Goal: Contribute content: Contribute content

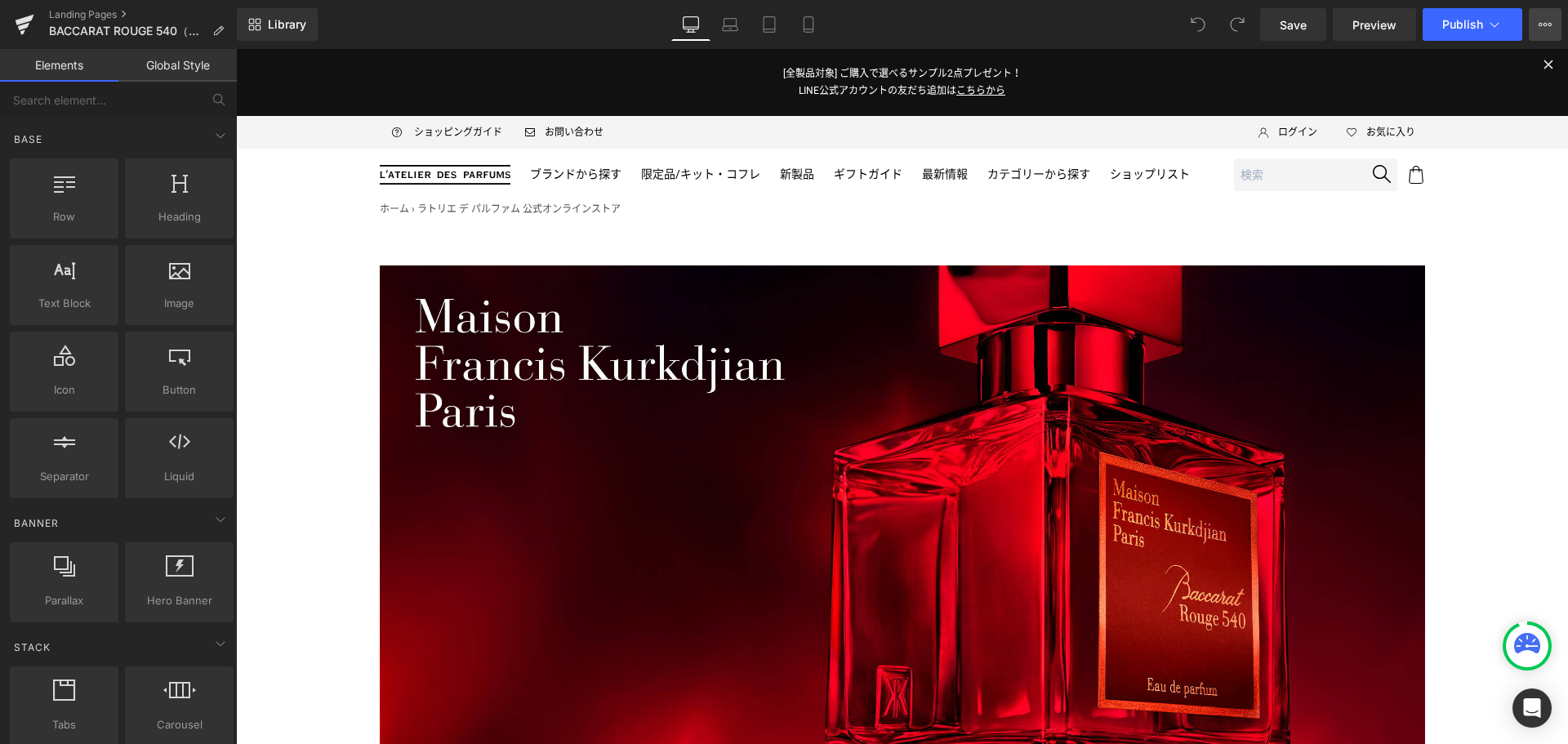
click at [1534, 26] on button "View Live Page View with current Template Save Template to Library Schedule Pub…" at bounding box center [1545, 24] width 33 height 33
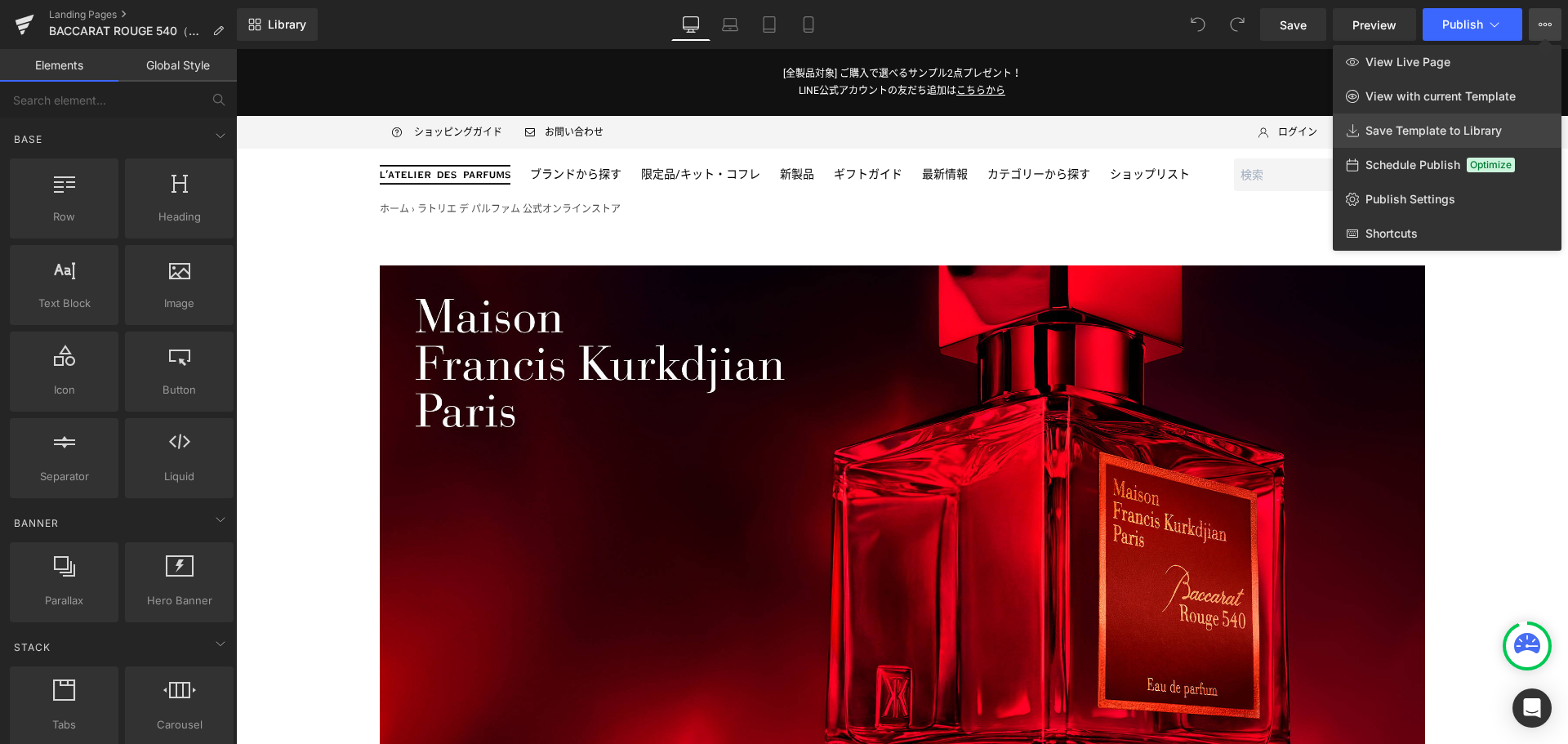
click at [1438, 129] on span "Save Template to Library" at bounding box center [1433, 130] width 136 height 15
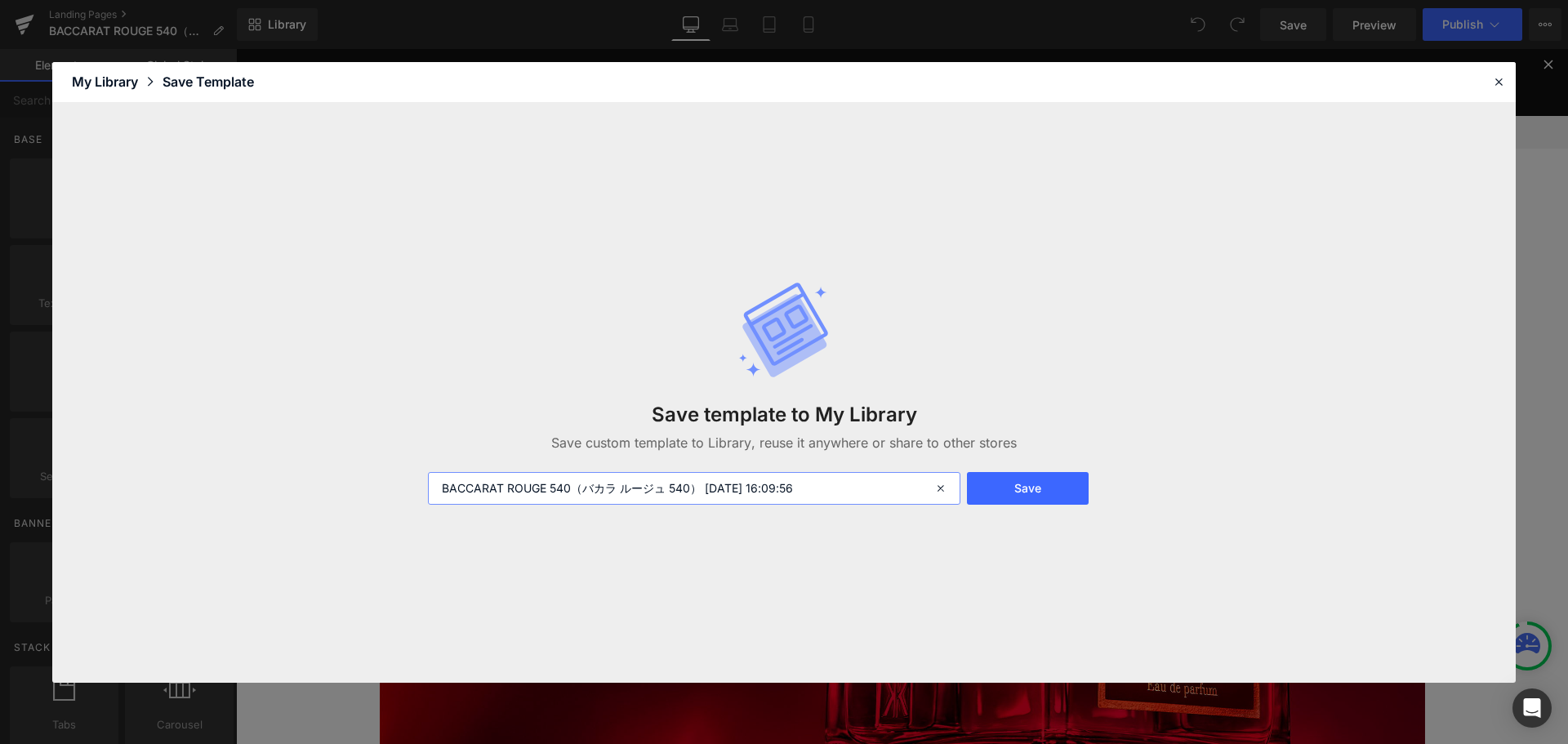
drag, startPoint x: 843, startPoint y: 480, endPoint x: 332, endPoint y: 503, distance: 511.5
click at [332, 503] on div "Save template to My Library Save custom template to Library, reuse it anywhere …" at bounding box center [784, 392] width 1464 height 580
type input "(Back Up) MFK BACCARAT ROUGE 540"
click at [1034, 492] on button "Save" at bounding box center [1027, 488] width 121 height 33
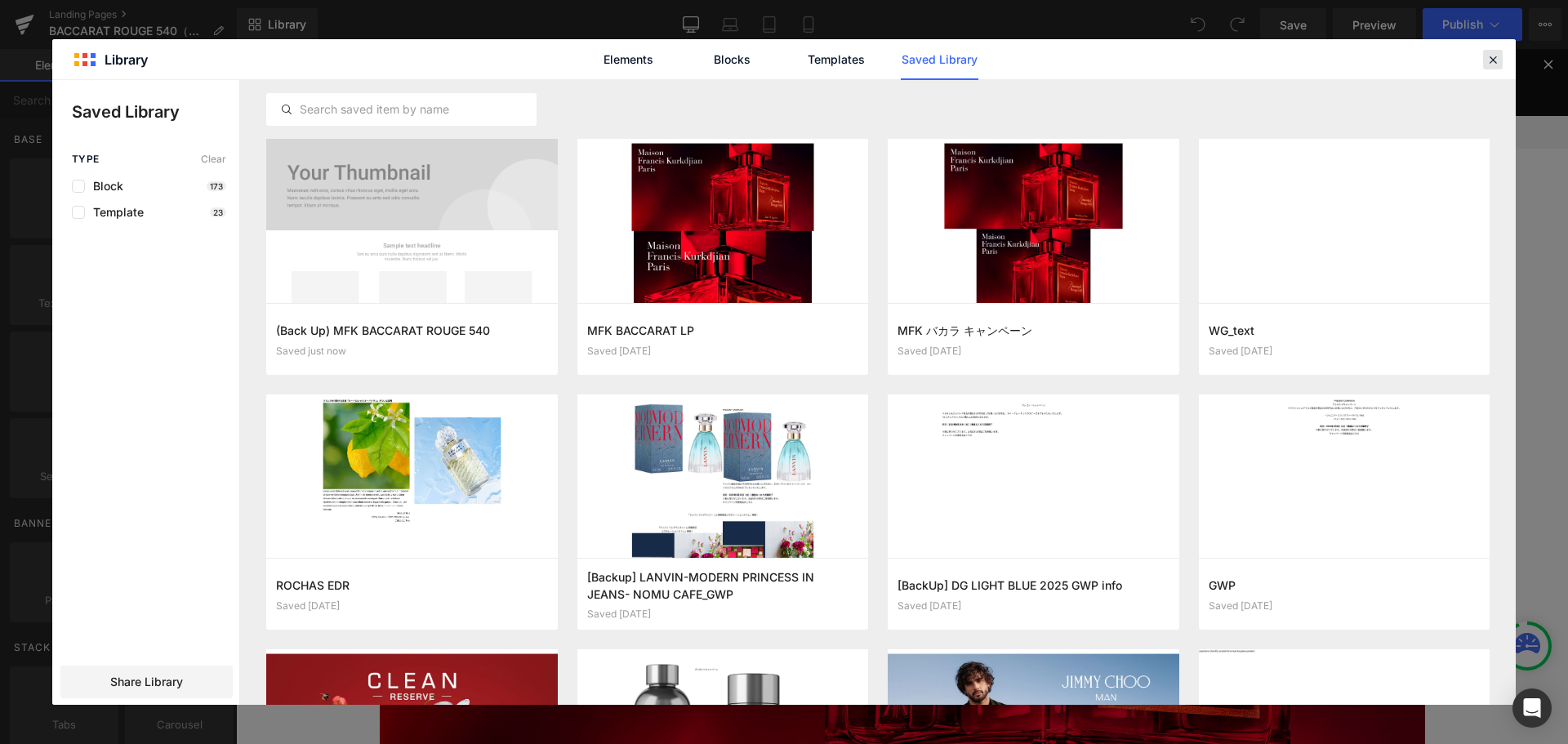
click at [1500, 65] on div at bounding box center [1493, 60] width 20 height 20
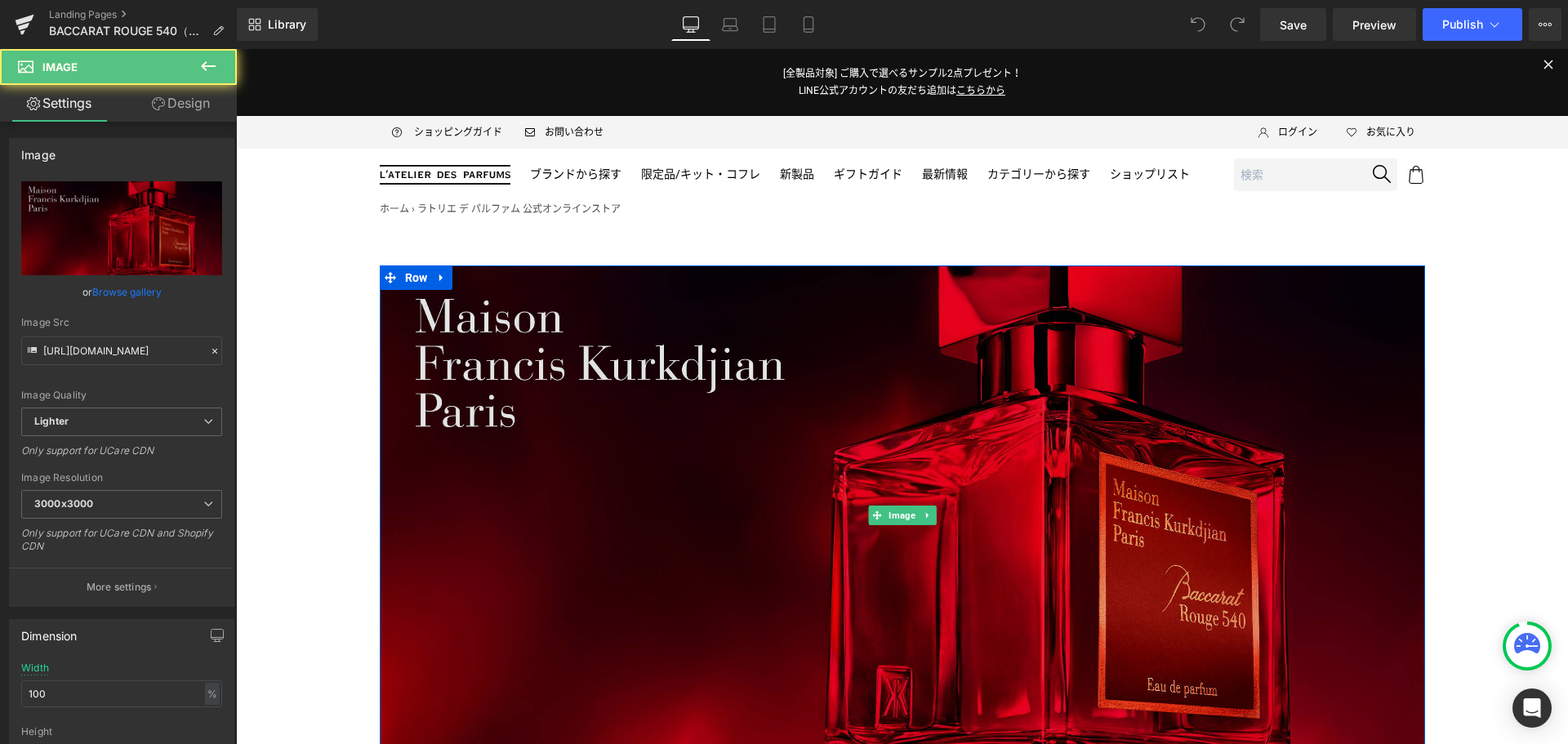
click at [937, 428] on img at bounding box center [902, 515] width 1045 height 500
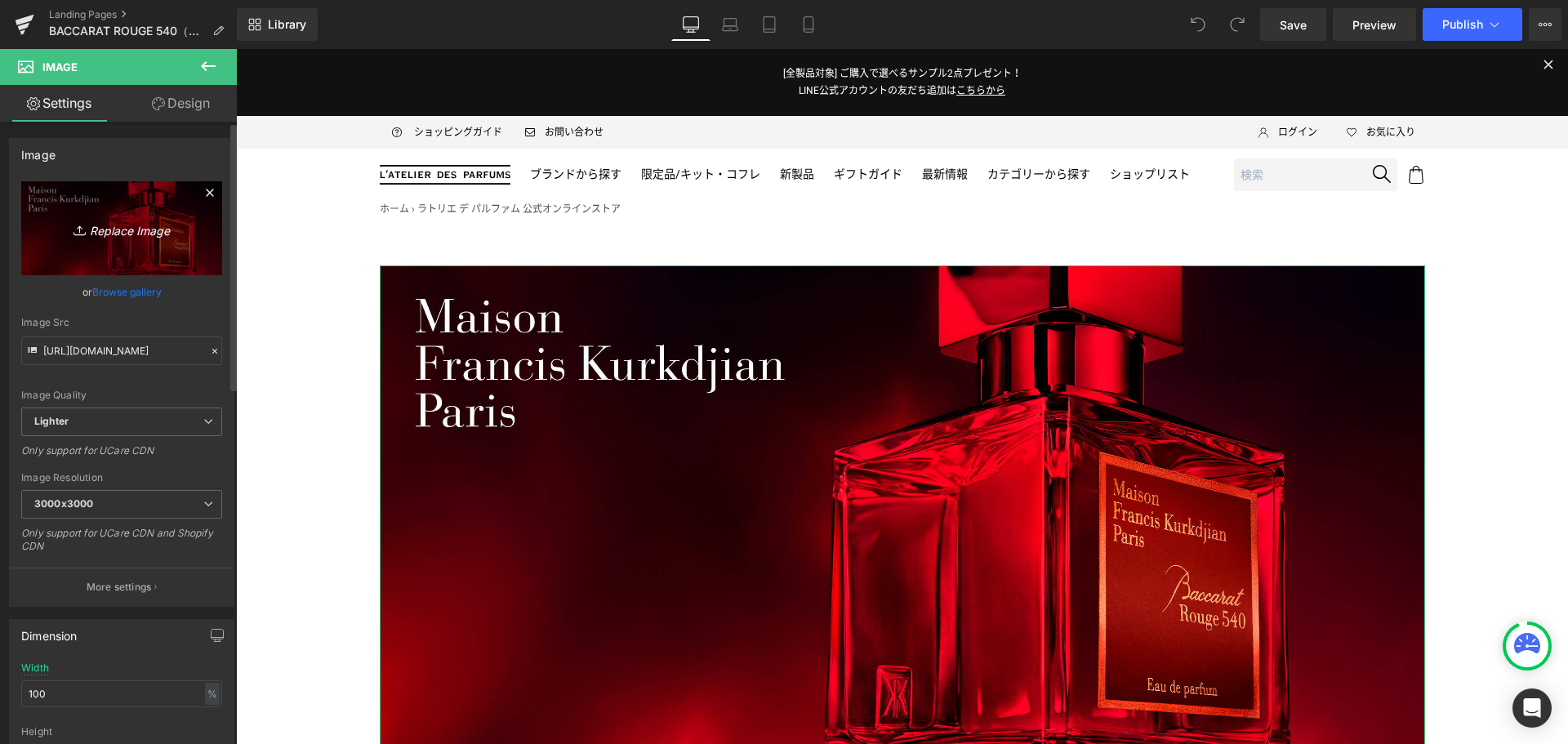
click at [135, 231] on icon "Replace Image" at bounding box center [121, 228] width 130 height 21
type input "C:\fakepath\MFK-BR540-KV25-1412x676.jpg"
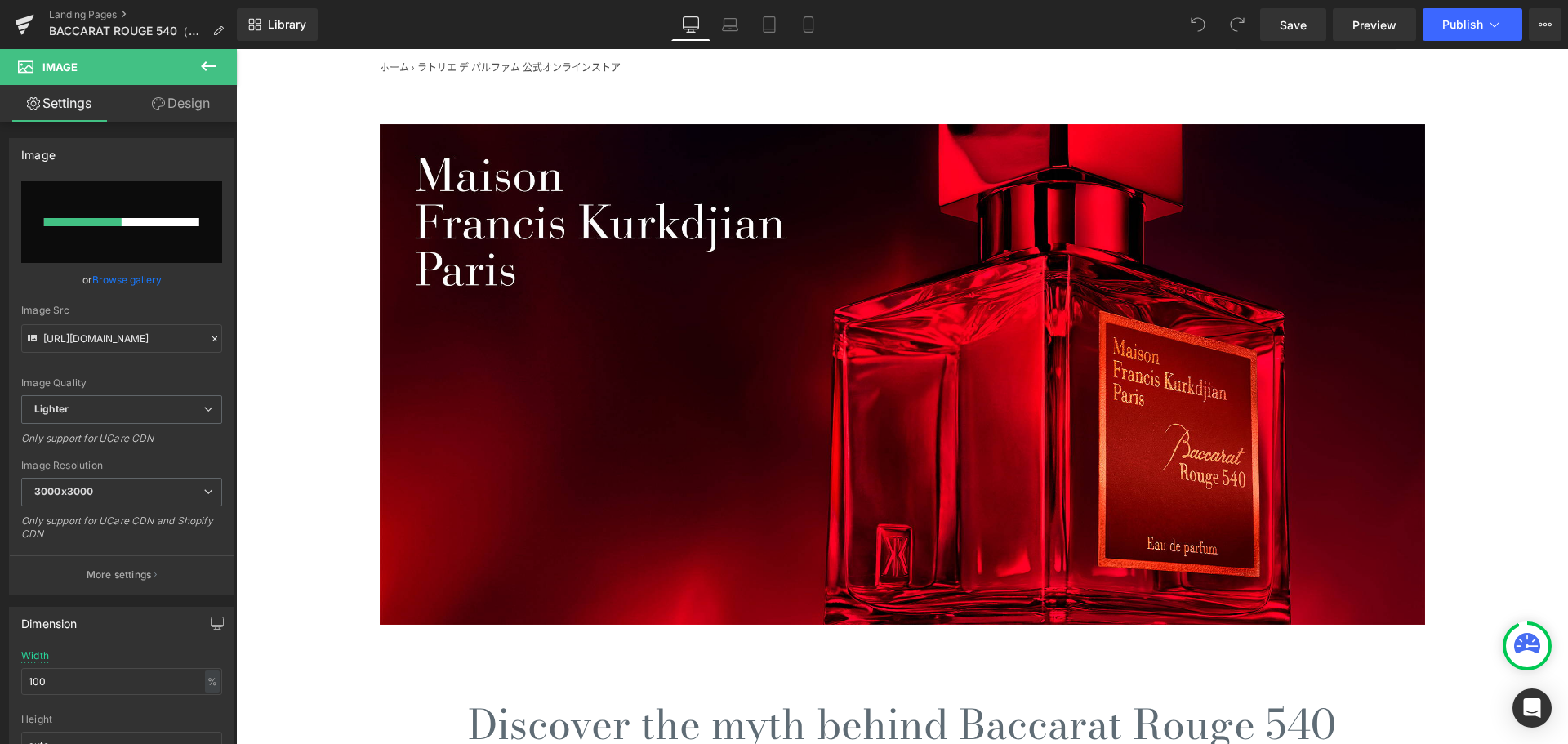
scroll to position [138, 0]
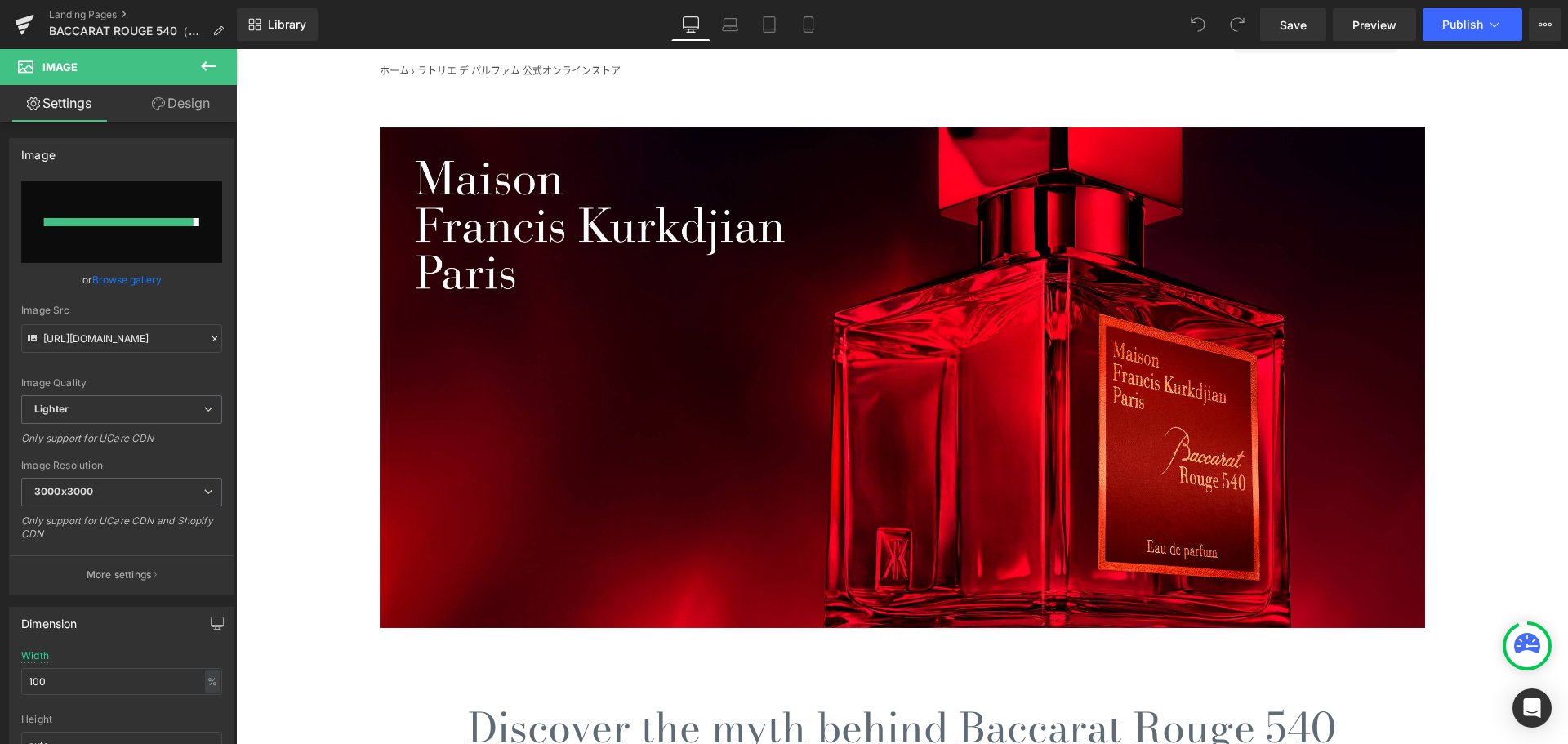
type input "[URL][DOMAIN_NAME]"
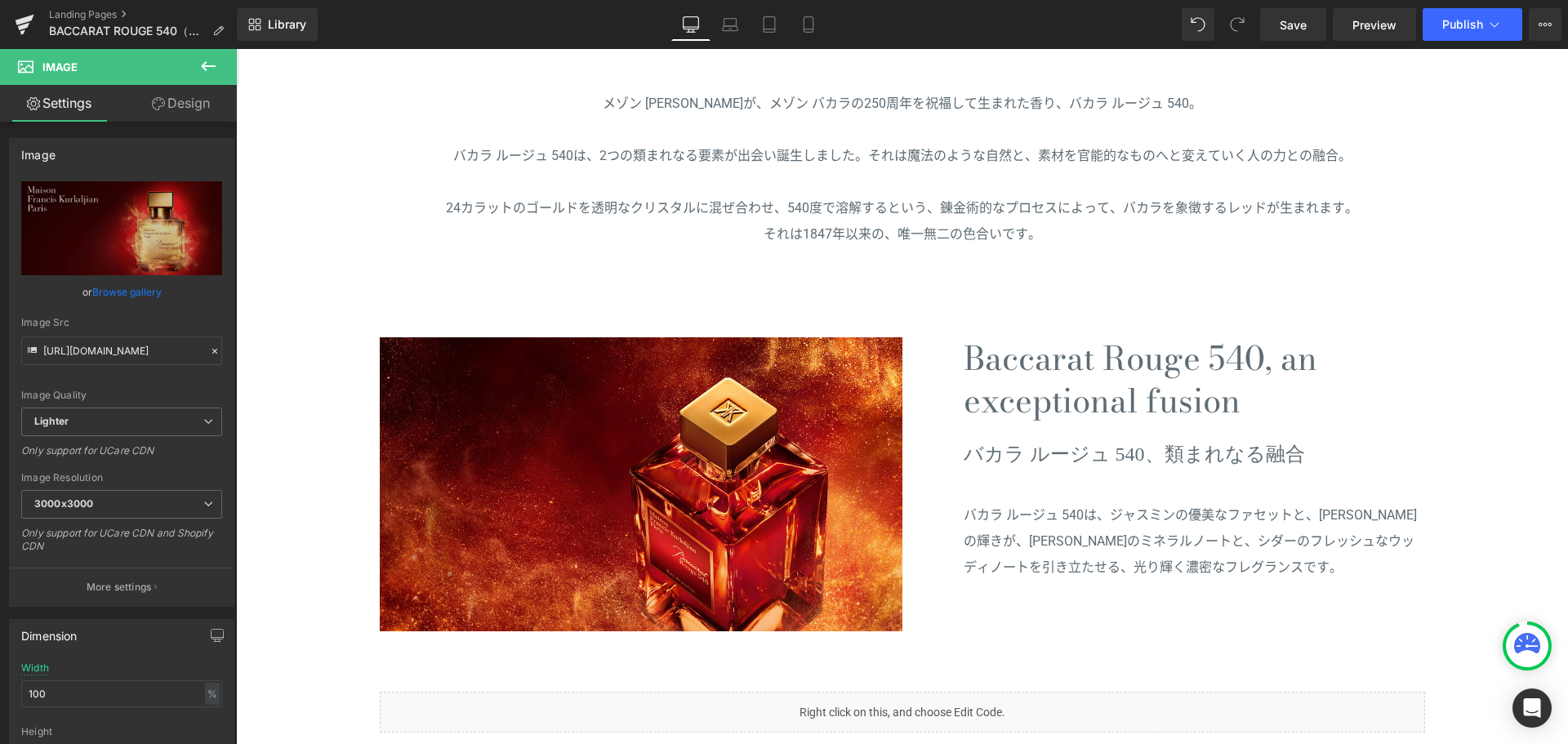
scroll to position [927, 0]
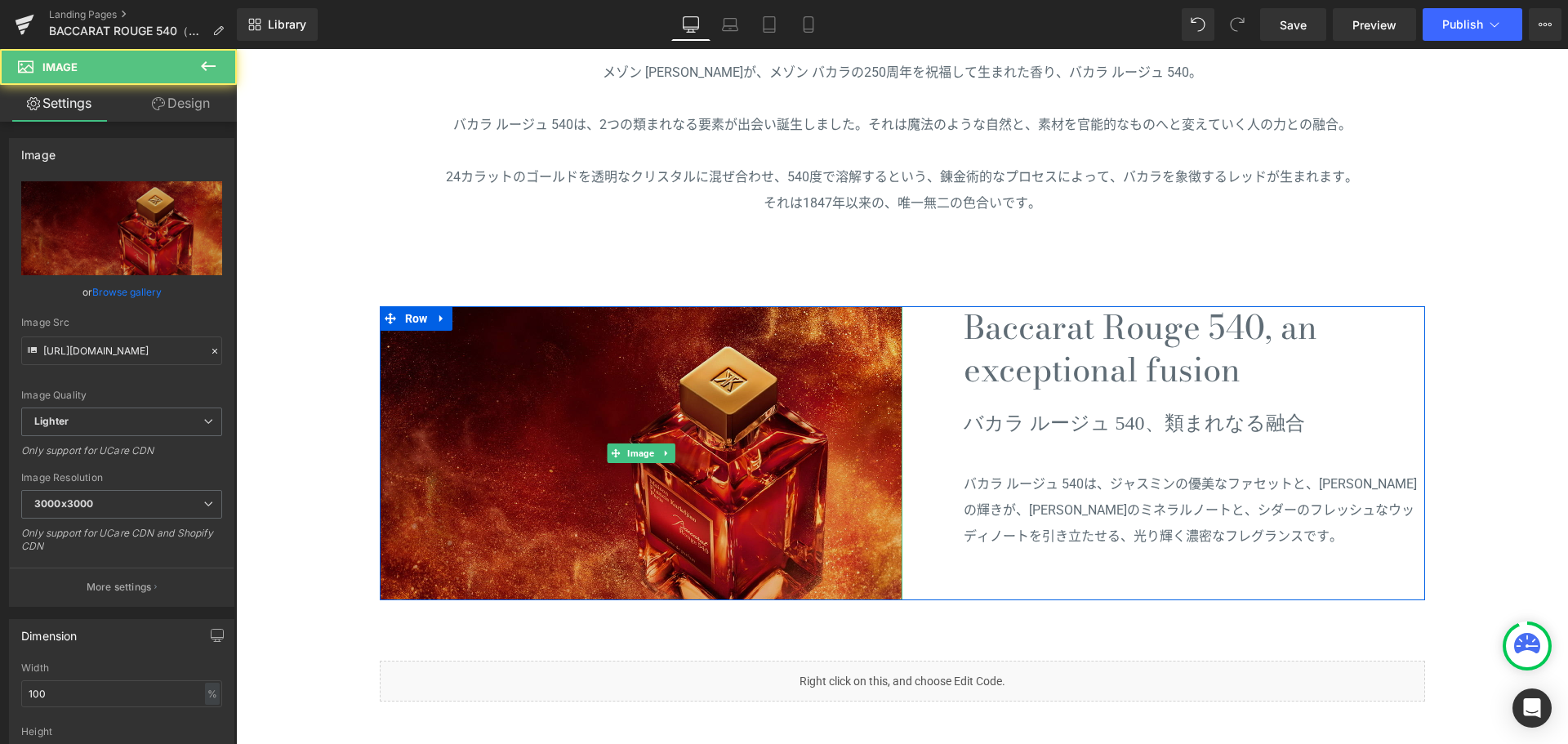
click at [533, 373] on img at bounding box center [641, 454] width 523 height 294
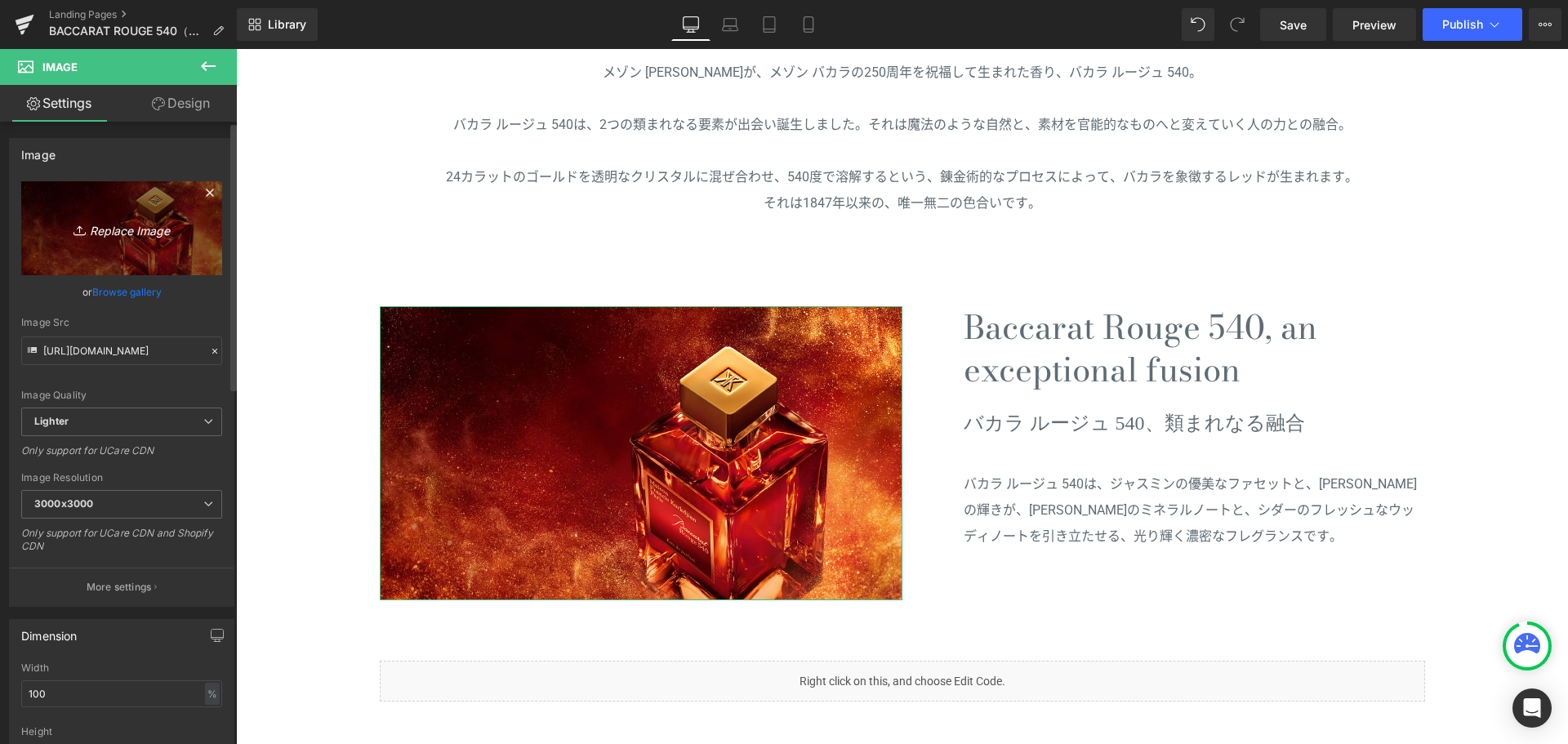
click at [147, 222] on icon "Replace Image" at bounding box center [121, 228] width 130 height 21
type input "C:\fakepath\MFK-BR540-KV25-1200x720.jpg"
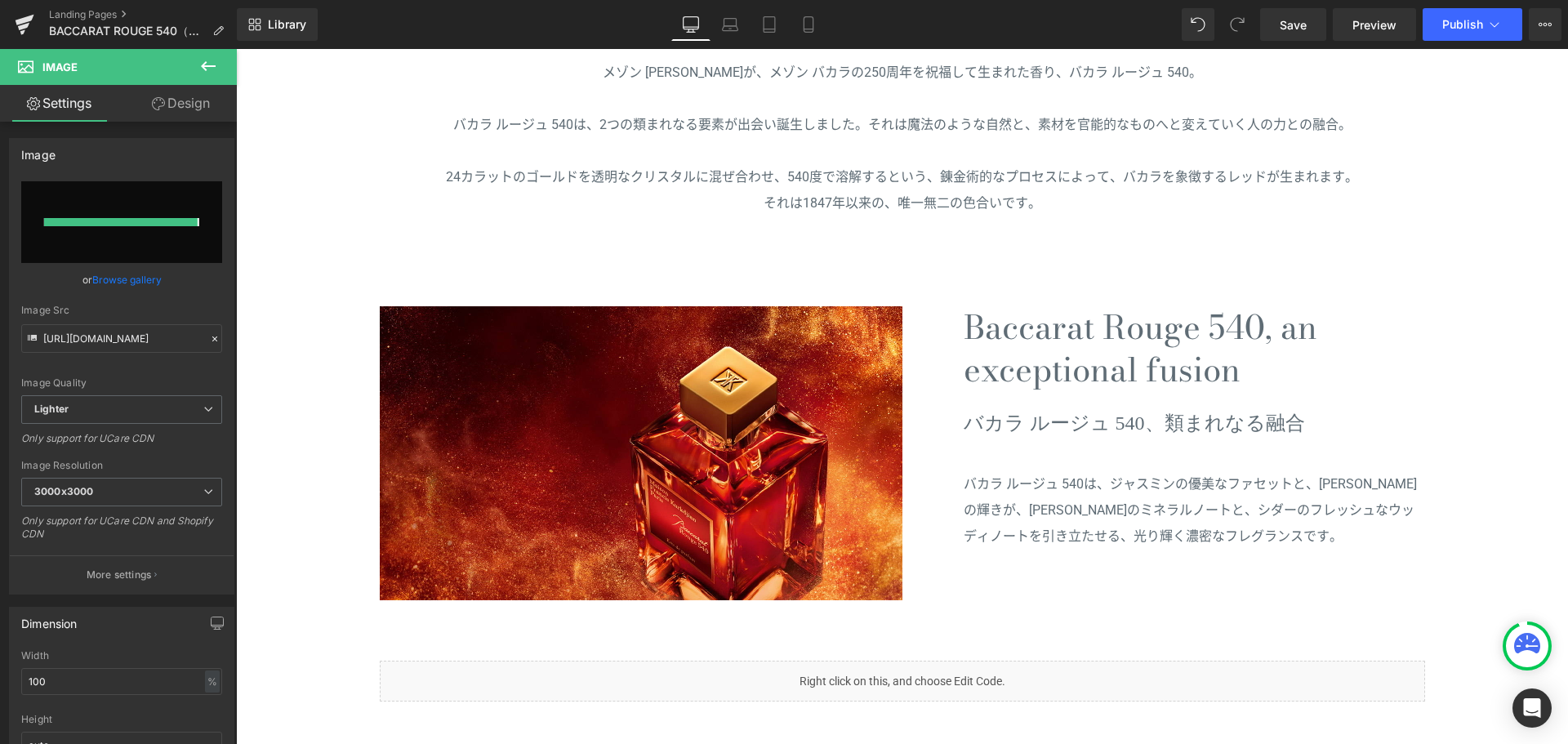
type input "[URL][DOMAIN_NAME]"
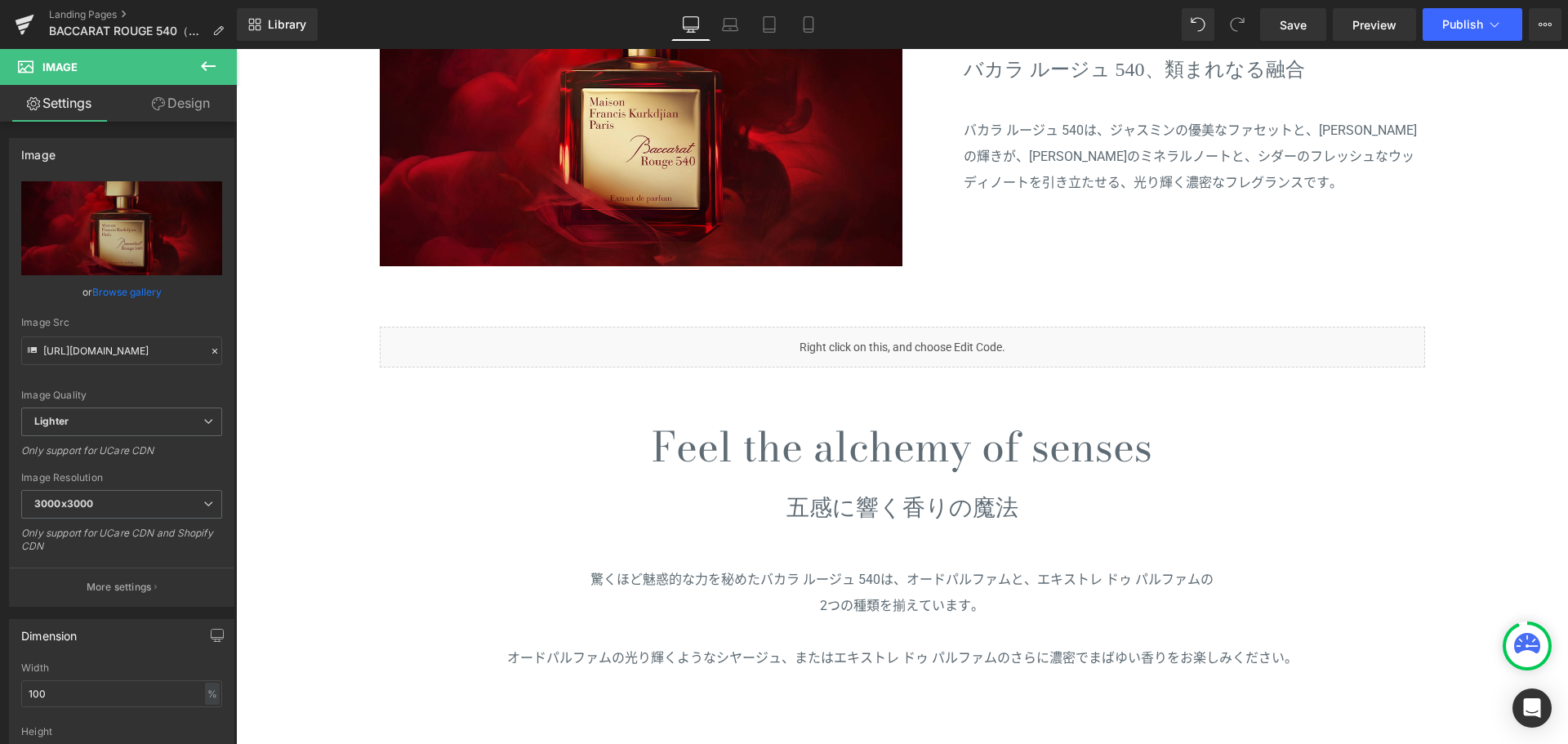
scroll to position [1282, 0]
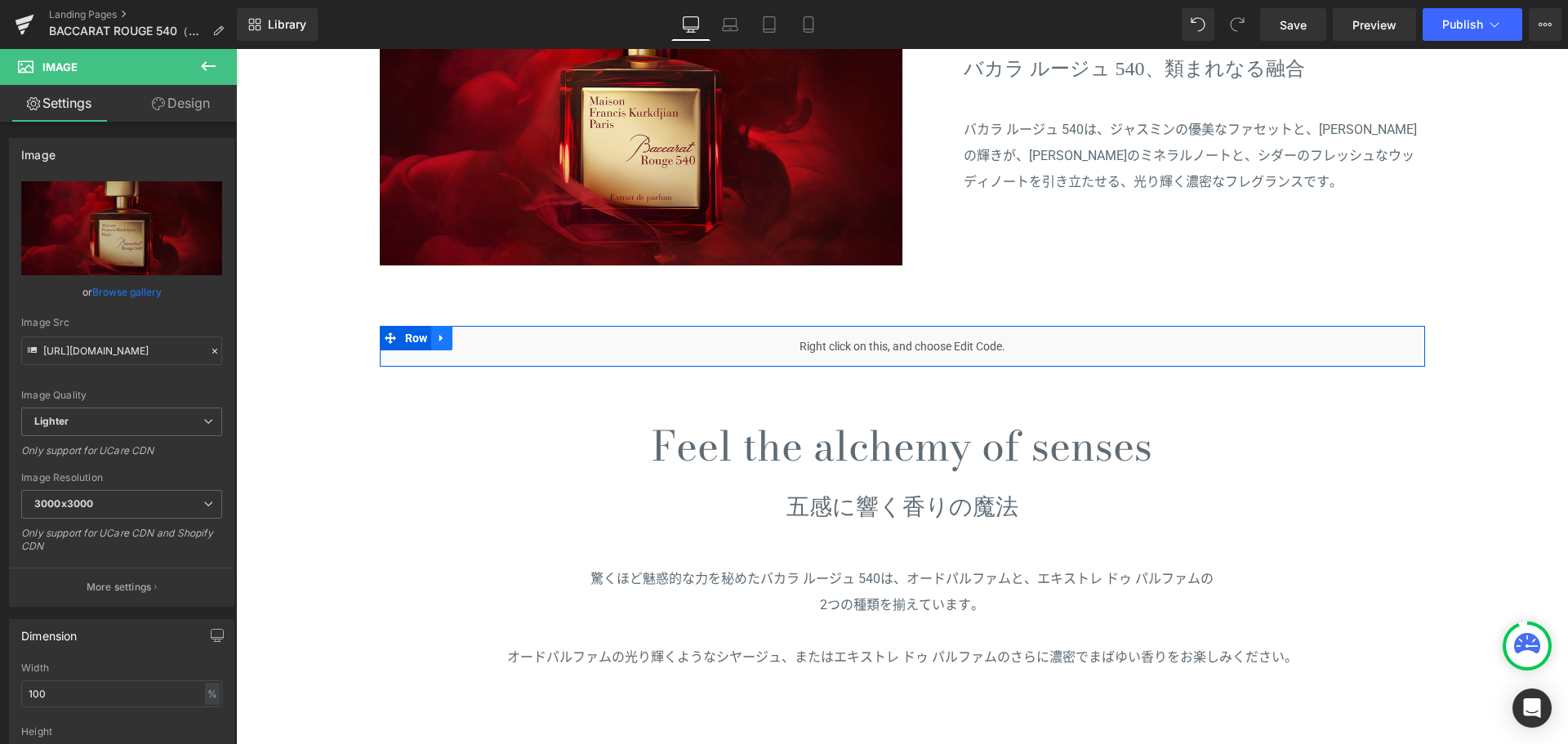
click at [436, 336] on icon at bounding box center [441, 337] width 11 height 12
click at [478, 336] on icon at bounding box center [483, 337] width 11 height 11
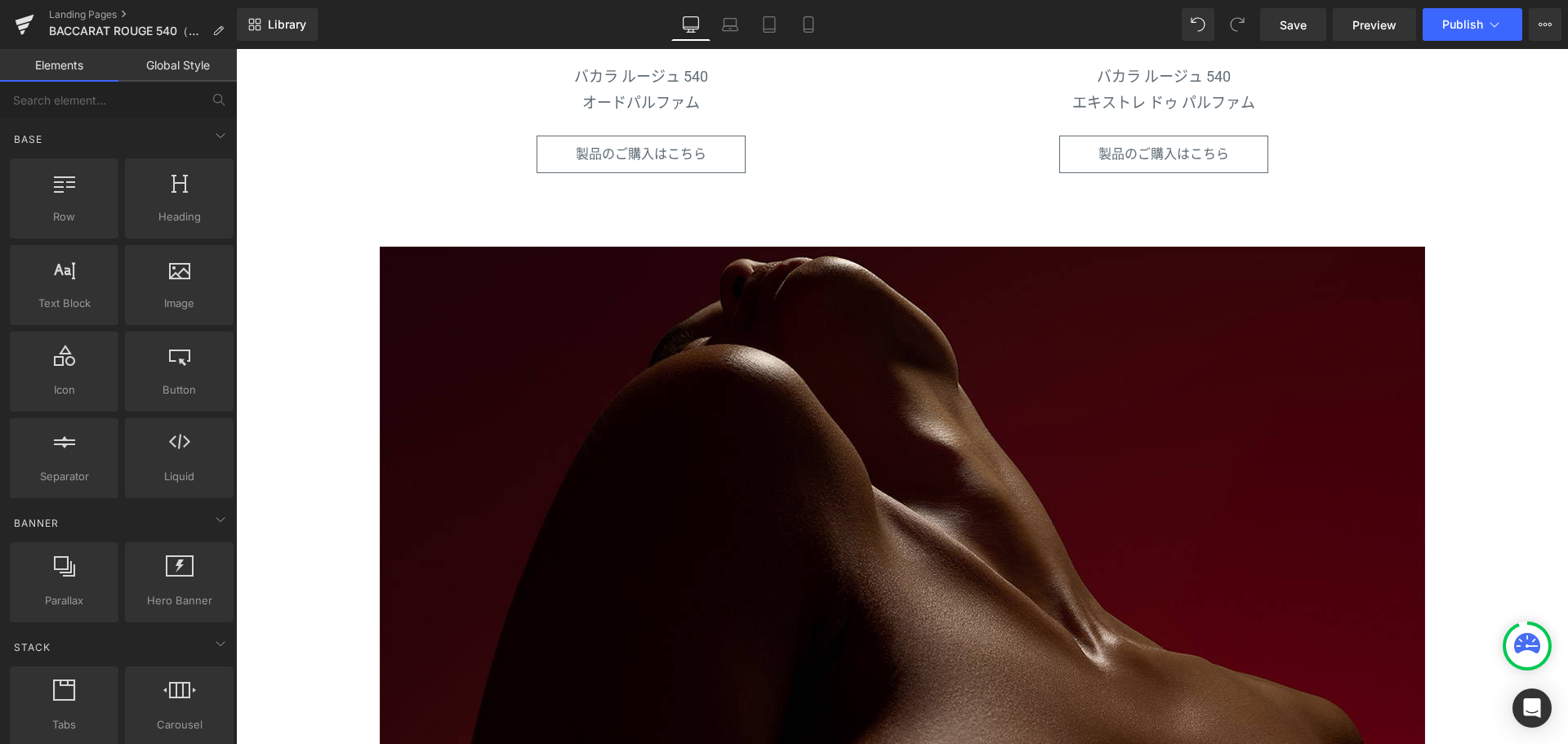
scroll to position [2183, 0]
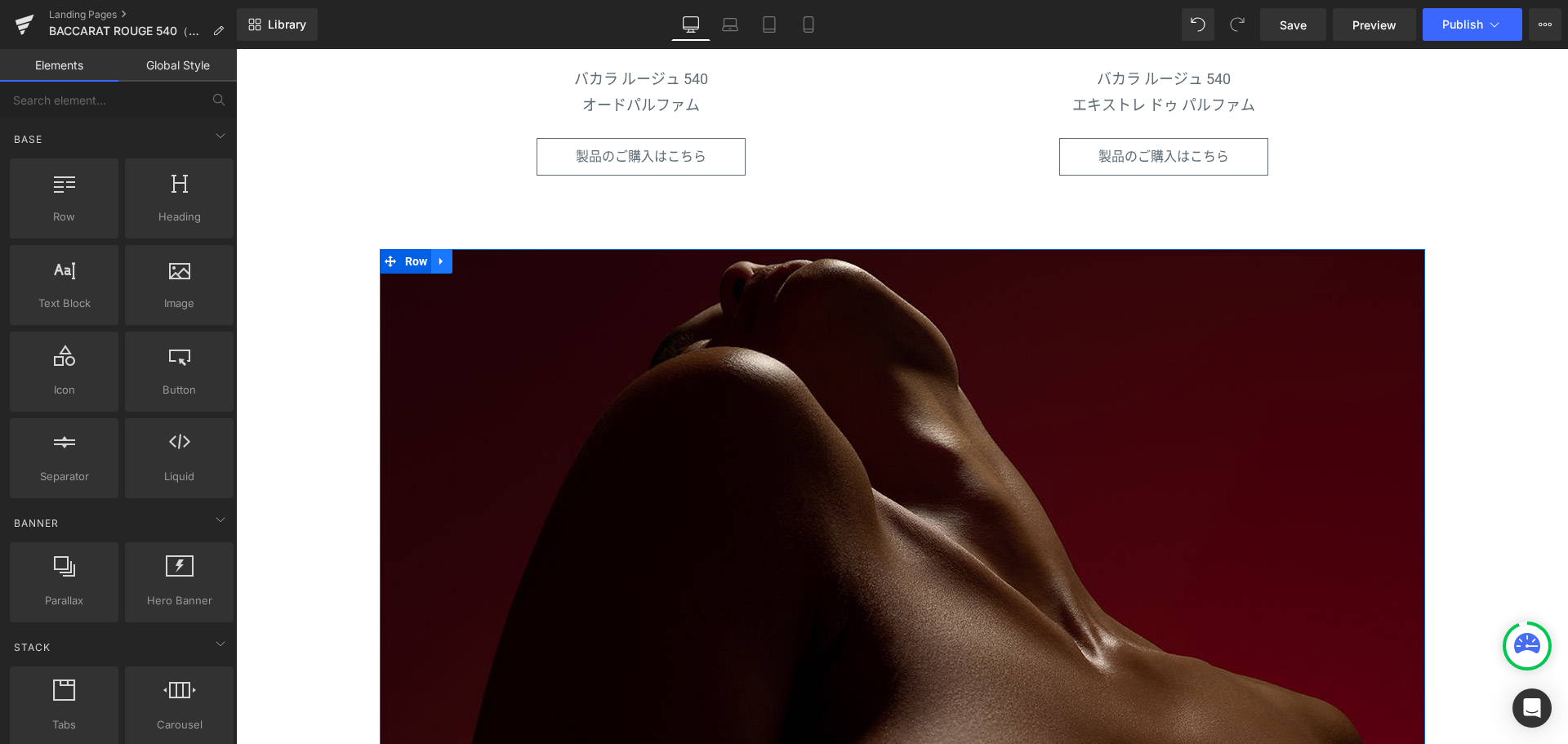
click at [439, 261] on icon at bounding box center [440, 262] width 3 height 7
click at [478, 262] on icon at bounding box center [483, 261] width 11 height 11
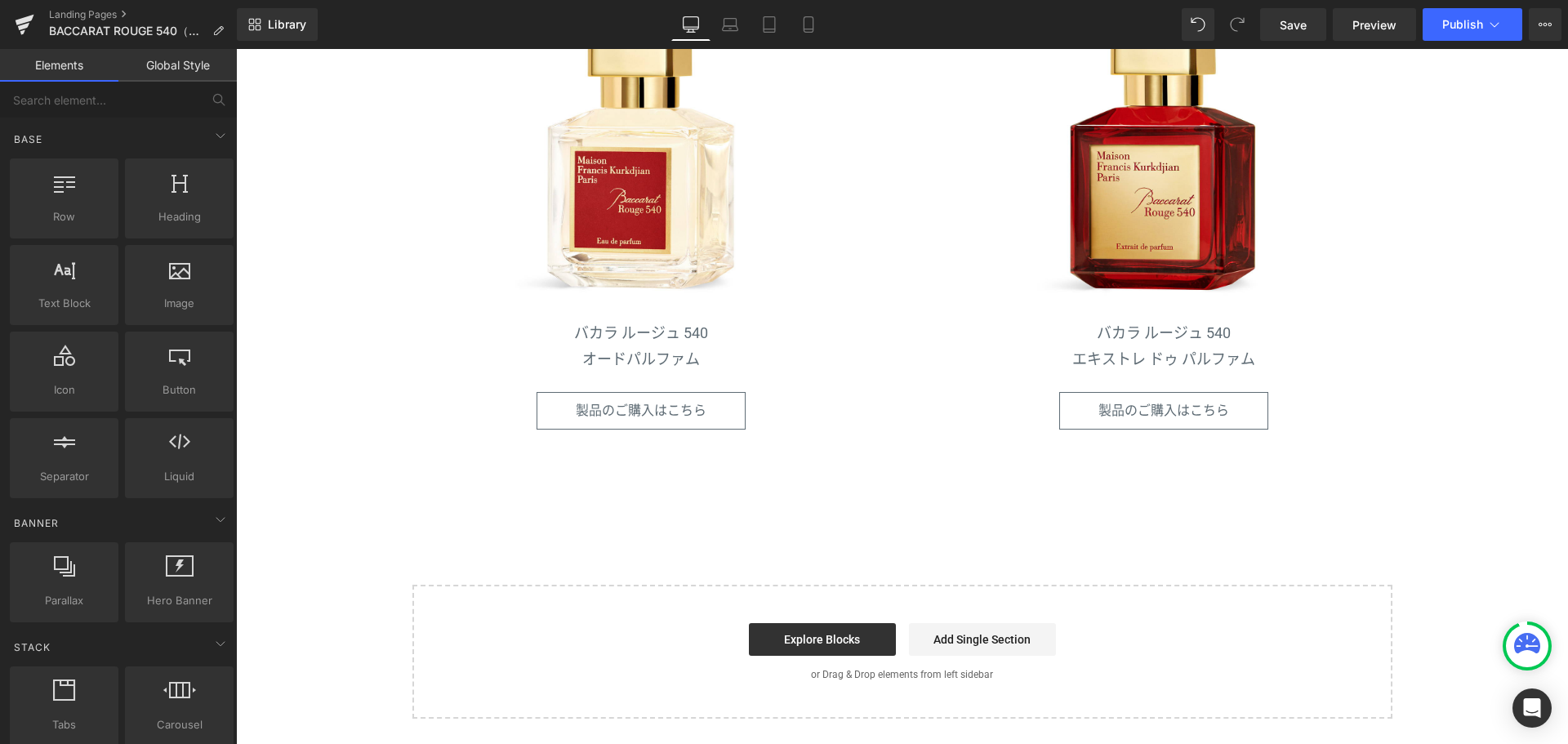
scroll to position [1926, 0]
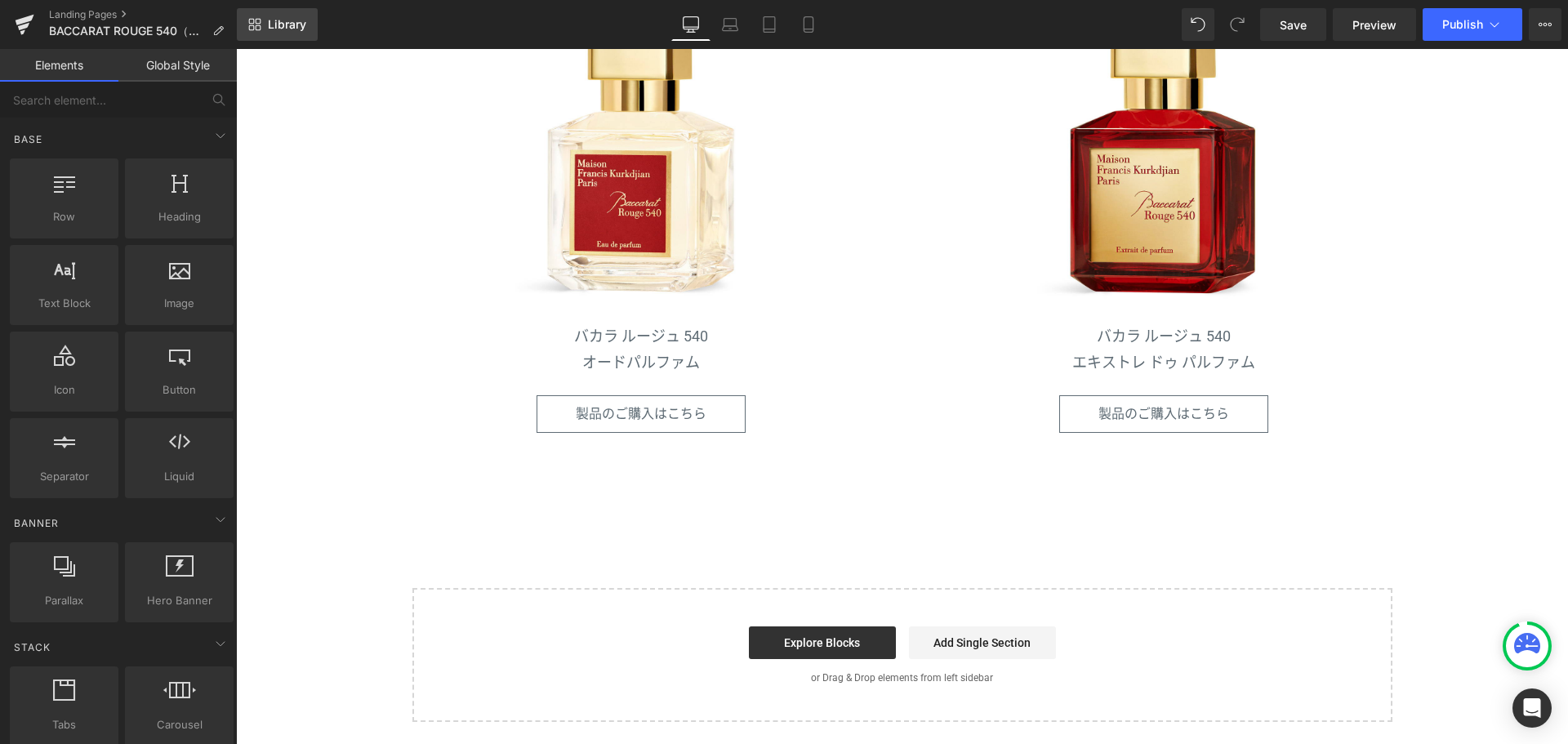
click at [302, 11] on link "Library" at bounding box center [276, 24] width 81 height 33
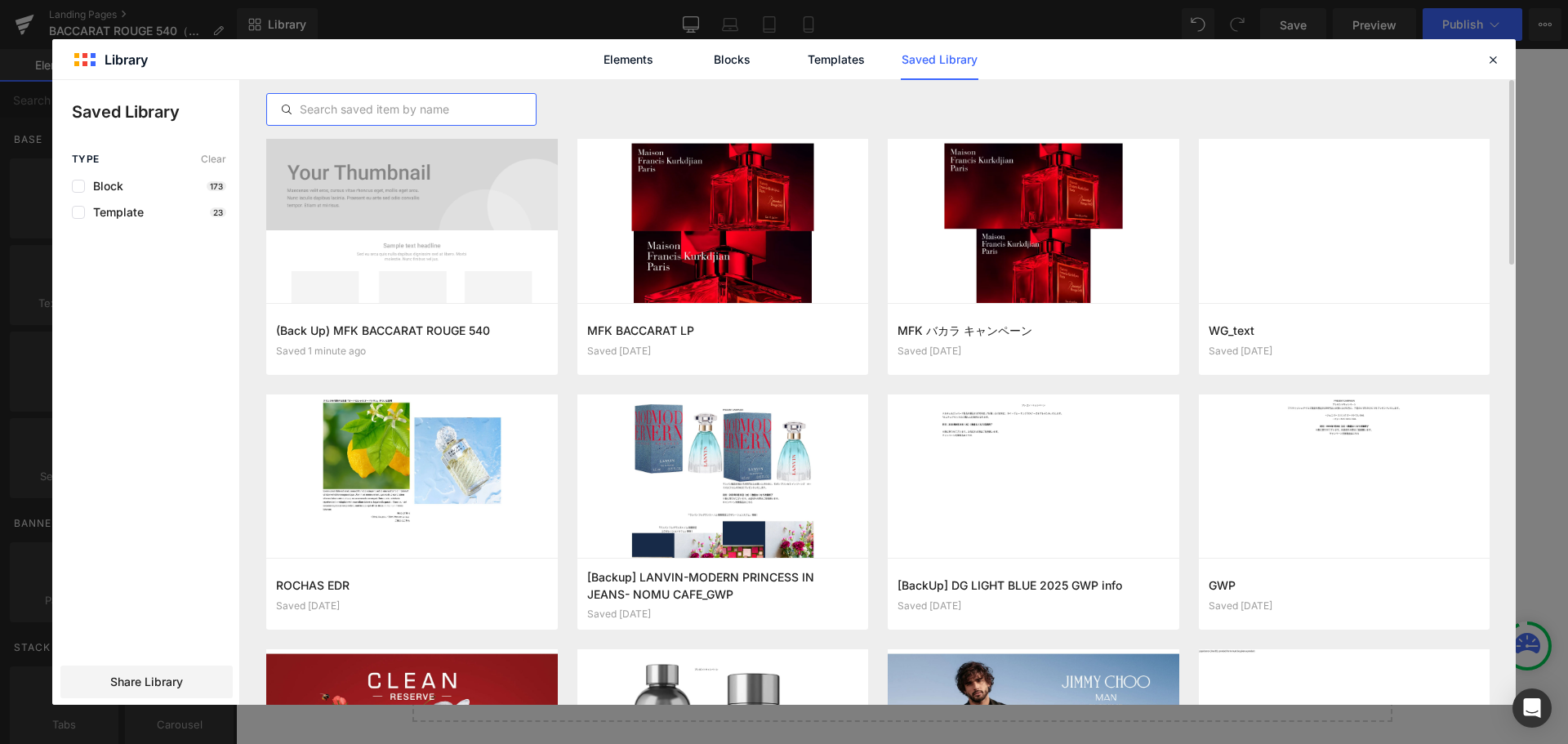
click at [443, 105] on input "text" at bounding box center [402, 109] width 268 height 20
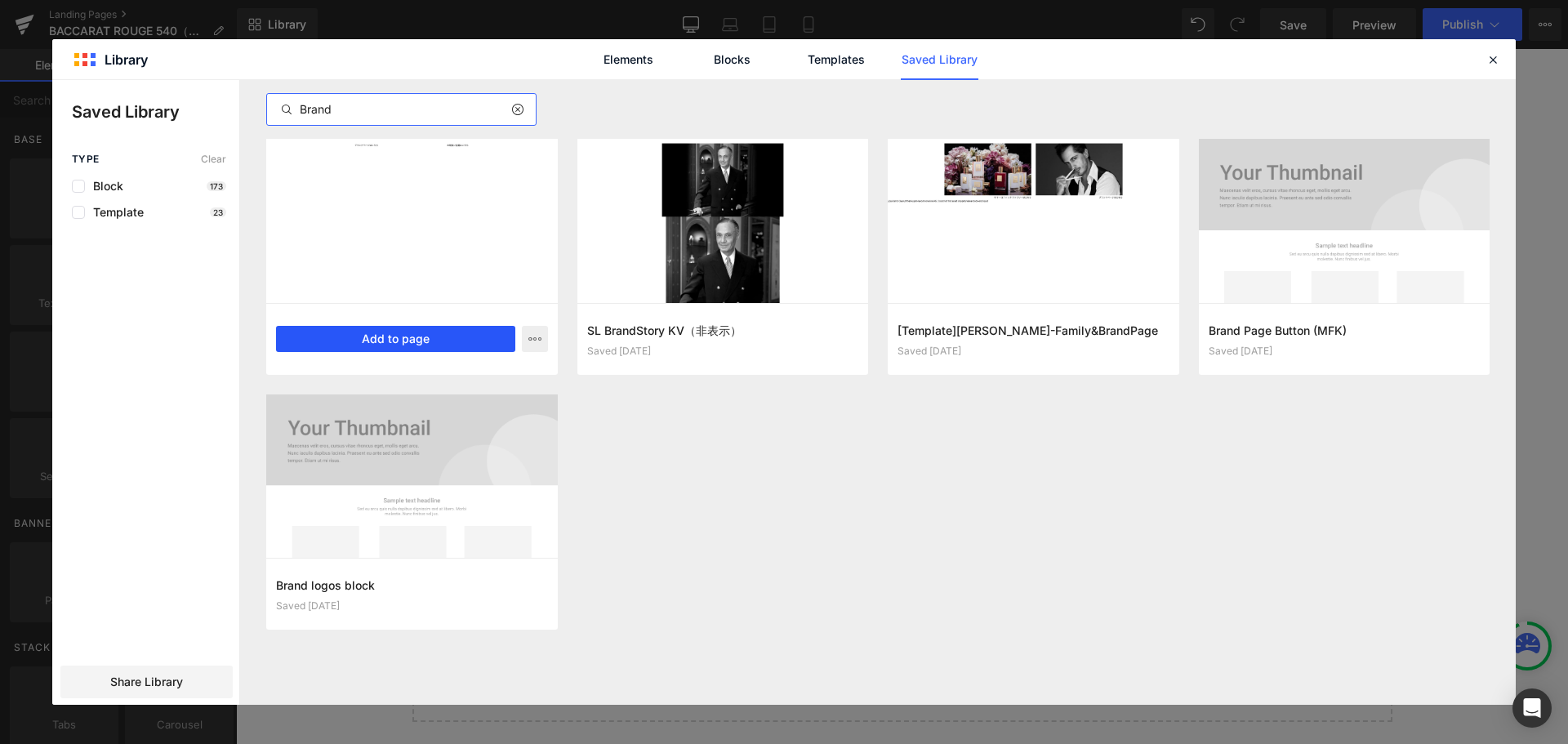
type input "Brand"
click at [441, 333] on button "Add to page" at bounding box center [396, 339] width 240 height 26
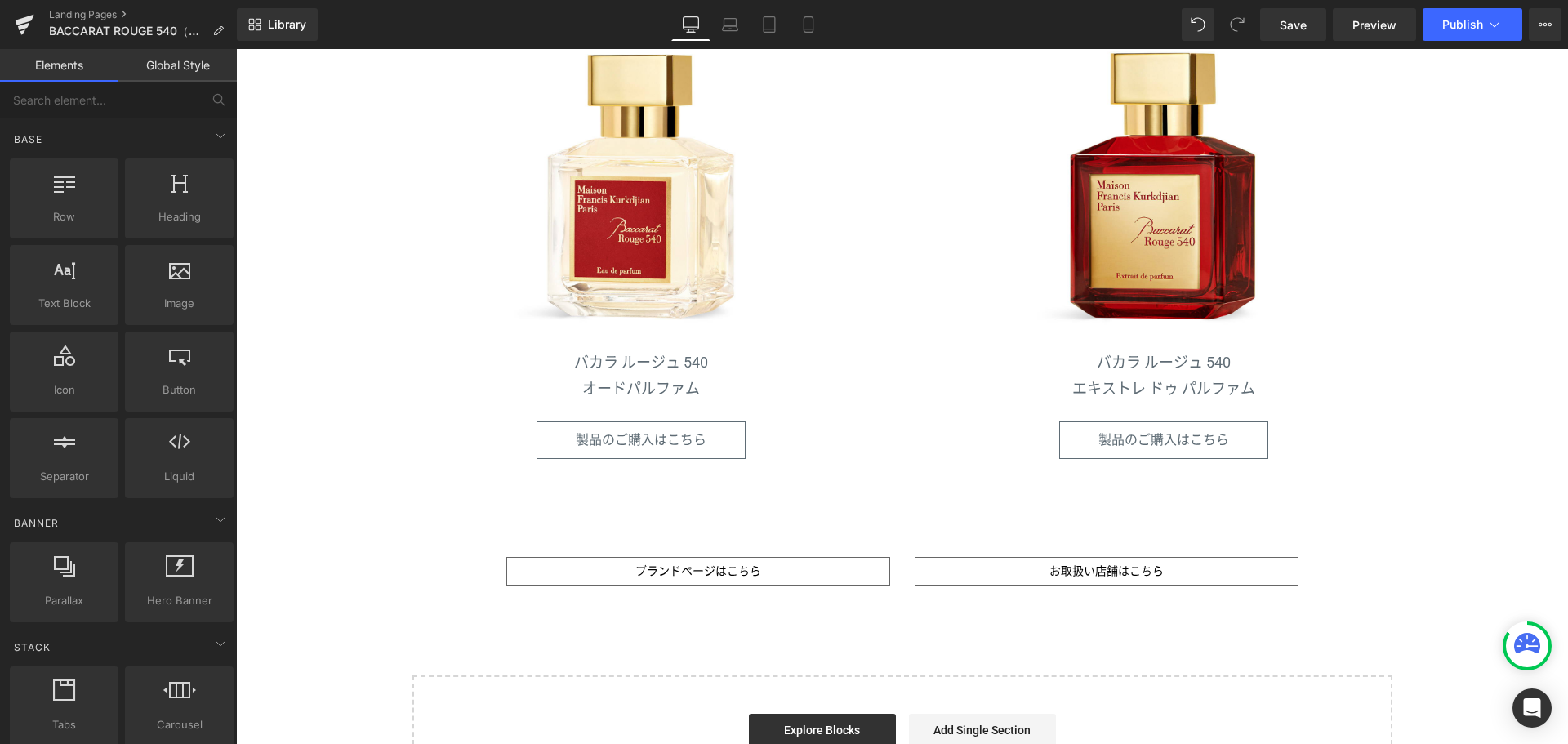
scroll to position [1899, 0]
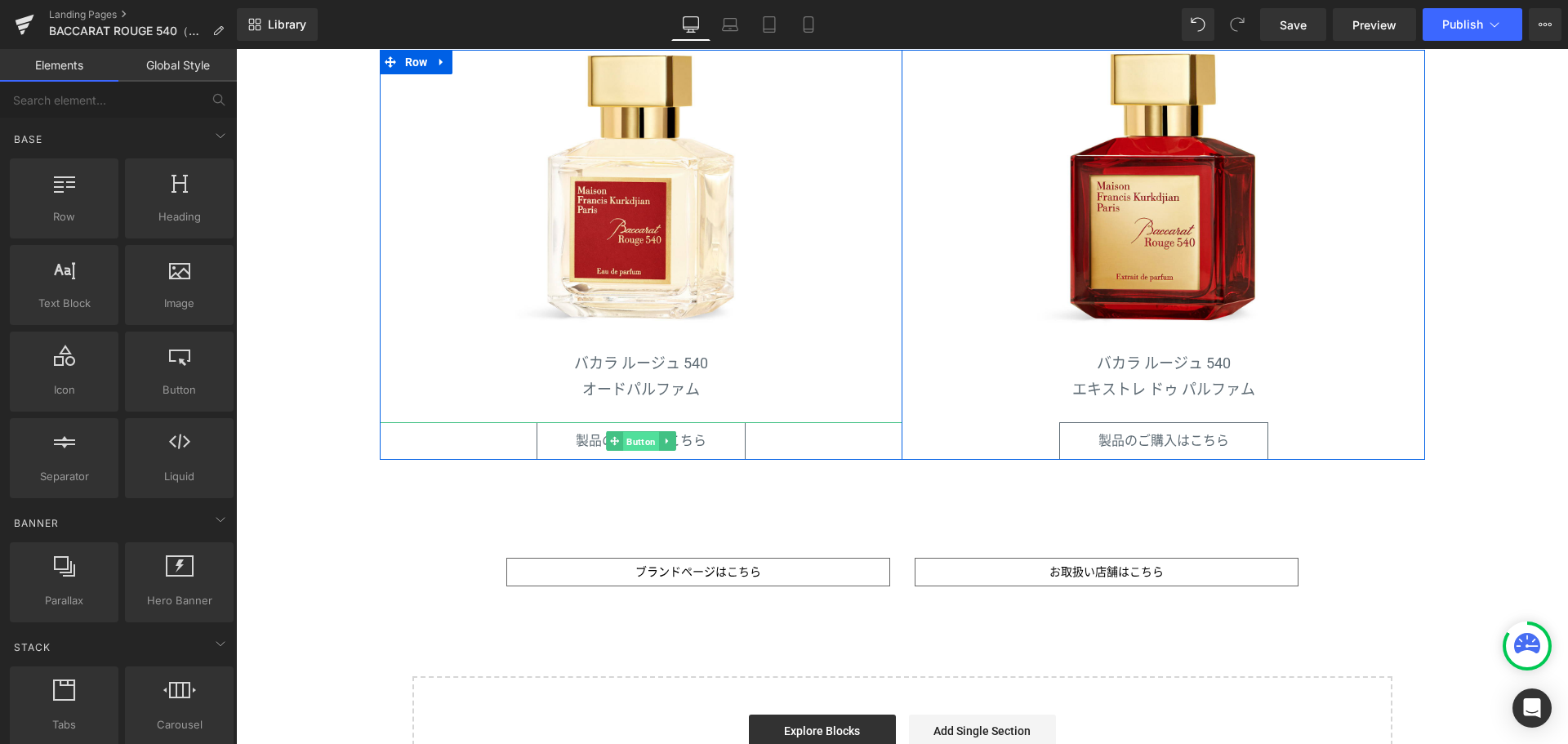
click at [625, 445] on span "Button" at bounding box center [641, 442] width 36 height 20
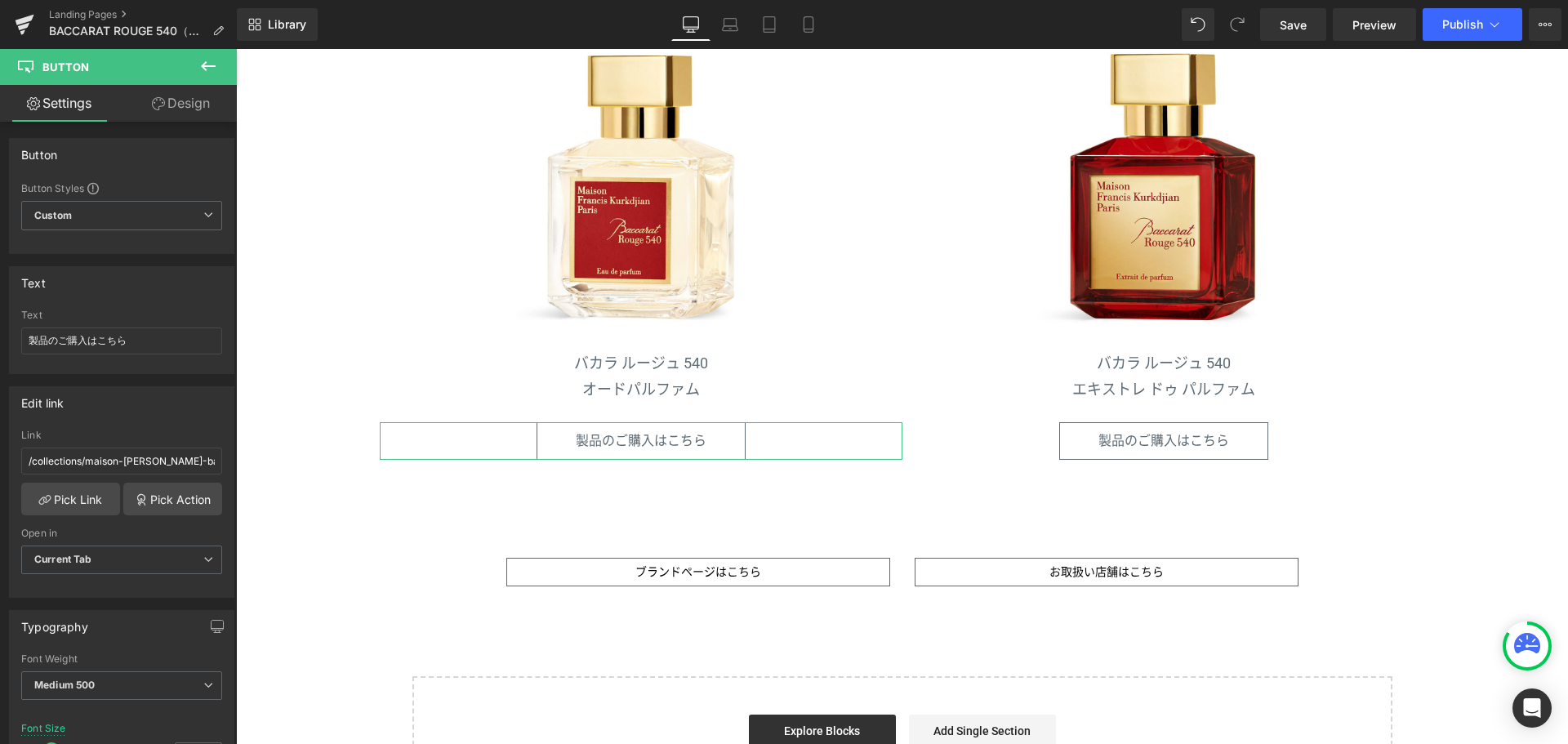
click at [199, 114] on link "Design" at bounding box center [180, 102] width 118 height 37
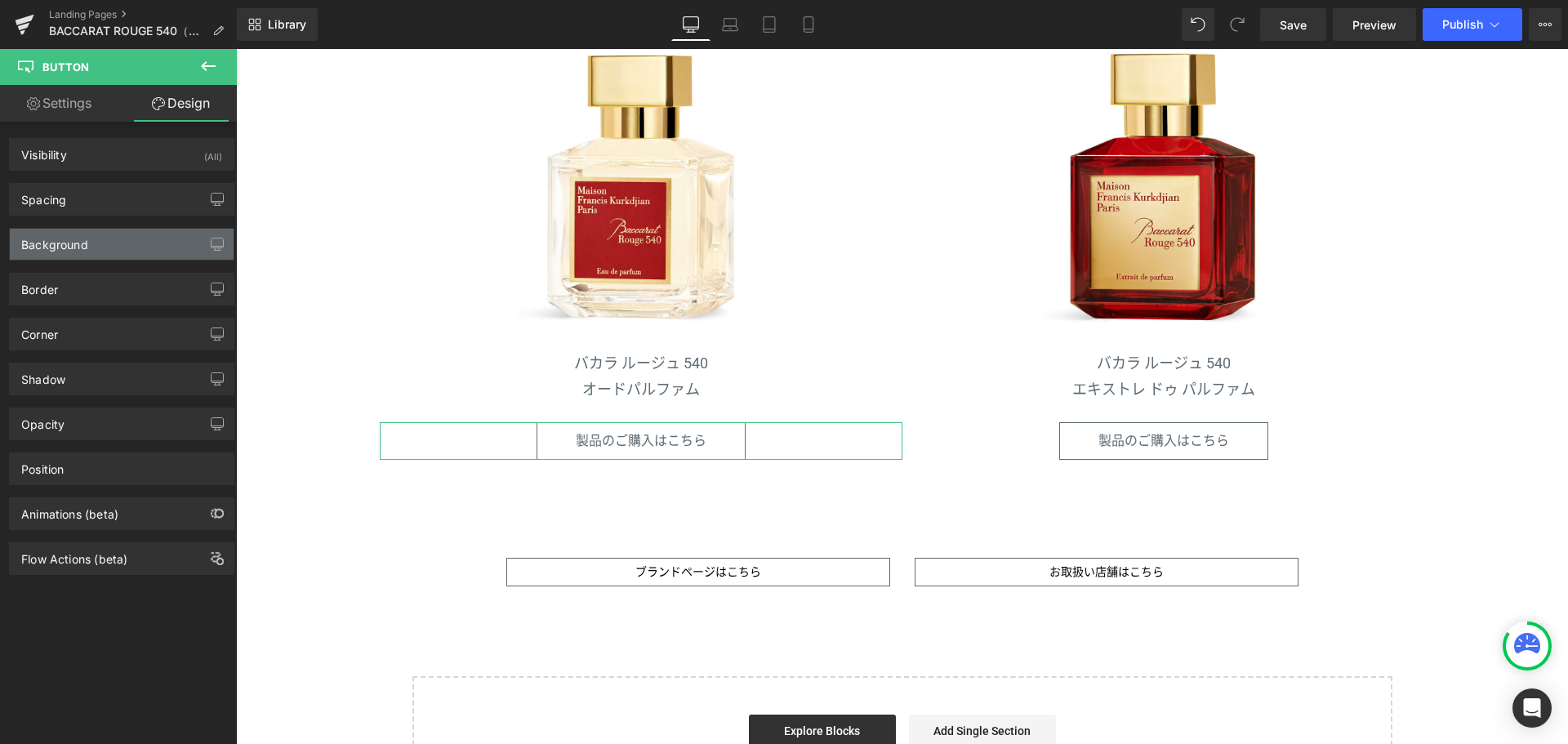
type input "#ffffff"
type input "100"
click at [134, 243] on div "Background" at bounding box center [121, 244] width 224 height 31
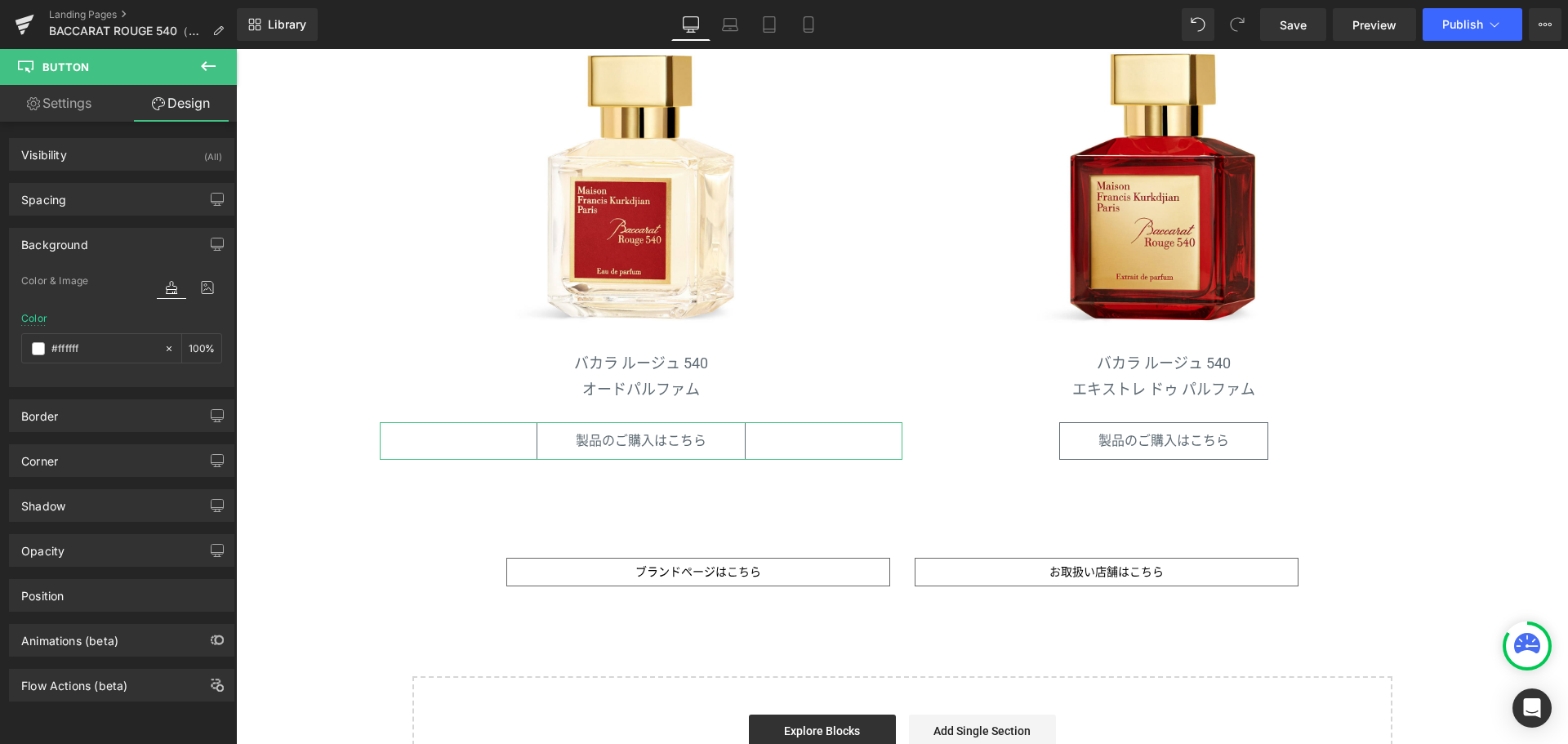
click at [87, 95] on link "Settings" at bounding box center [59, 102] width 118 height 37
type input "100"
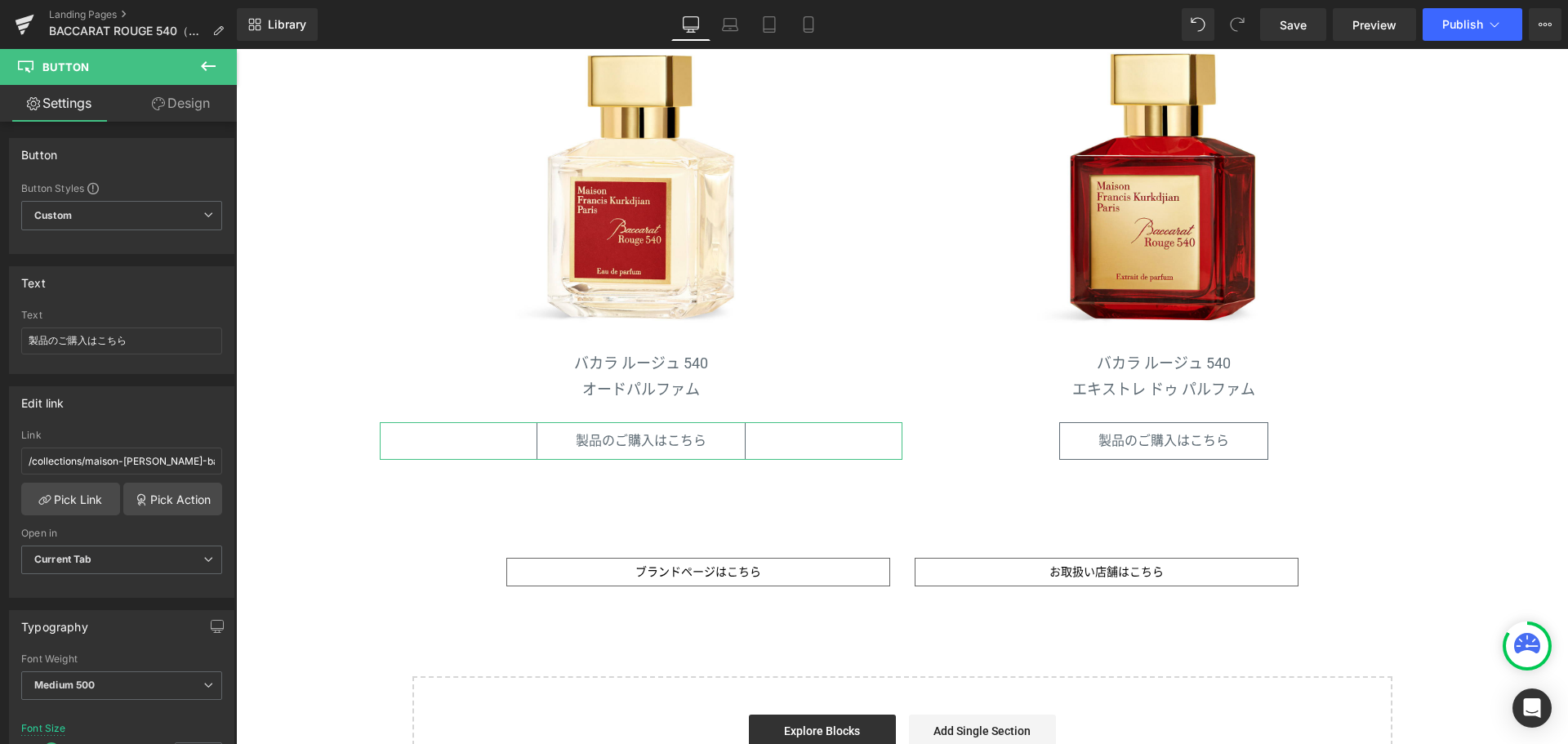
click at [194, 96] on link "Design" at bounding box center [180, 102] width 118 height 37
type input "100"
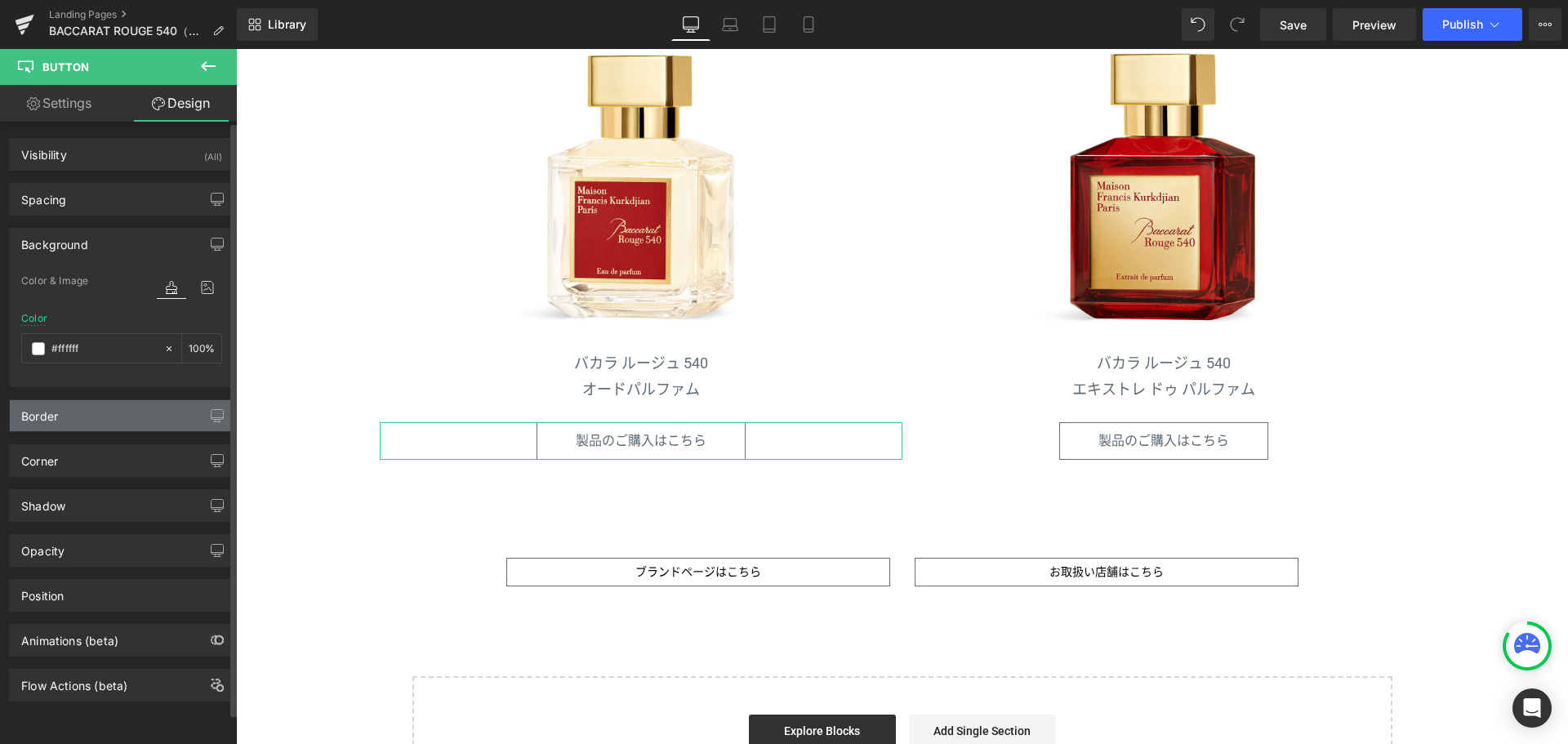
click at [69, 426] on div "Border" at bounding box center [121, 415] width 224 height 31
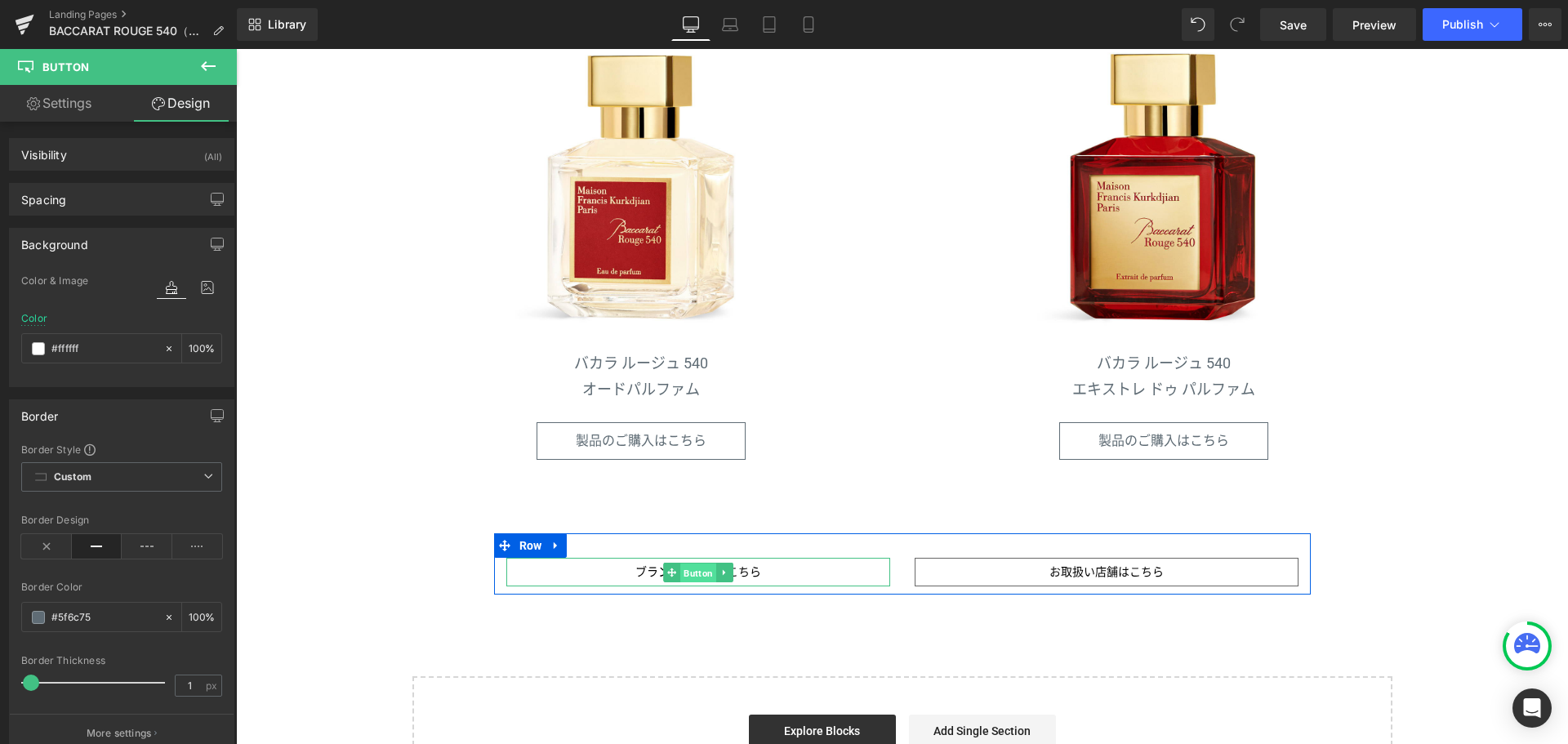
click at [688, 574] on span "Button" at bounding box center [698, 573] width 36 height 20
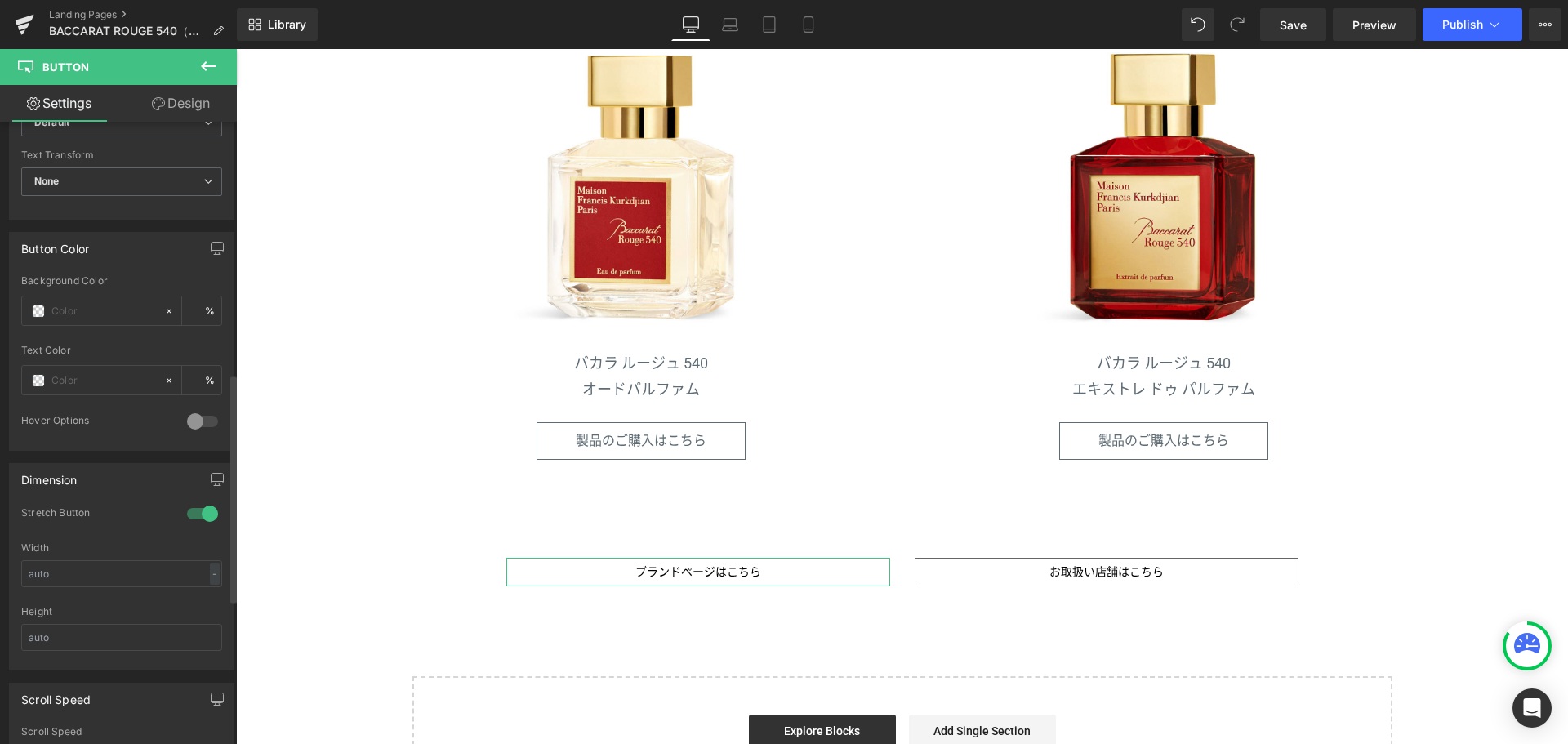
scroll to position [689, 0]
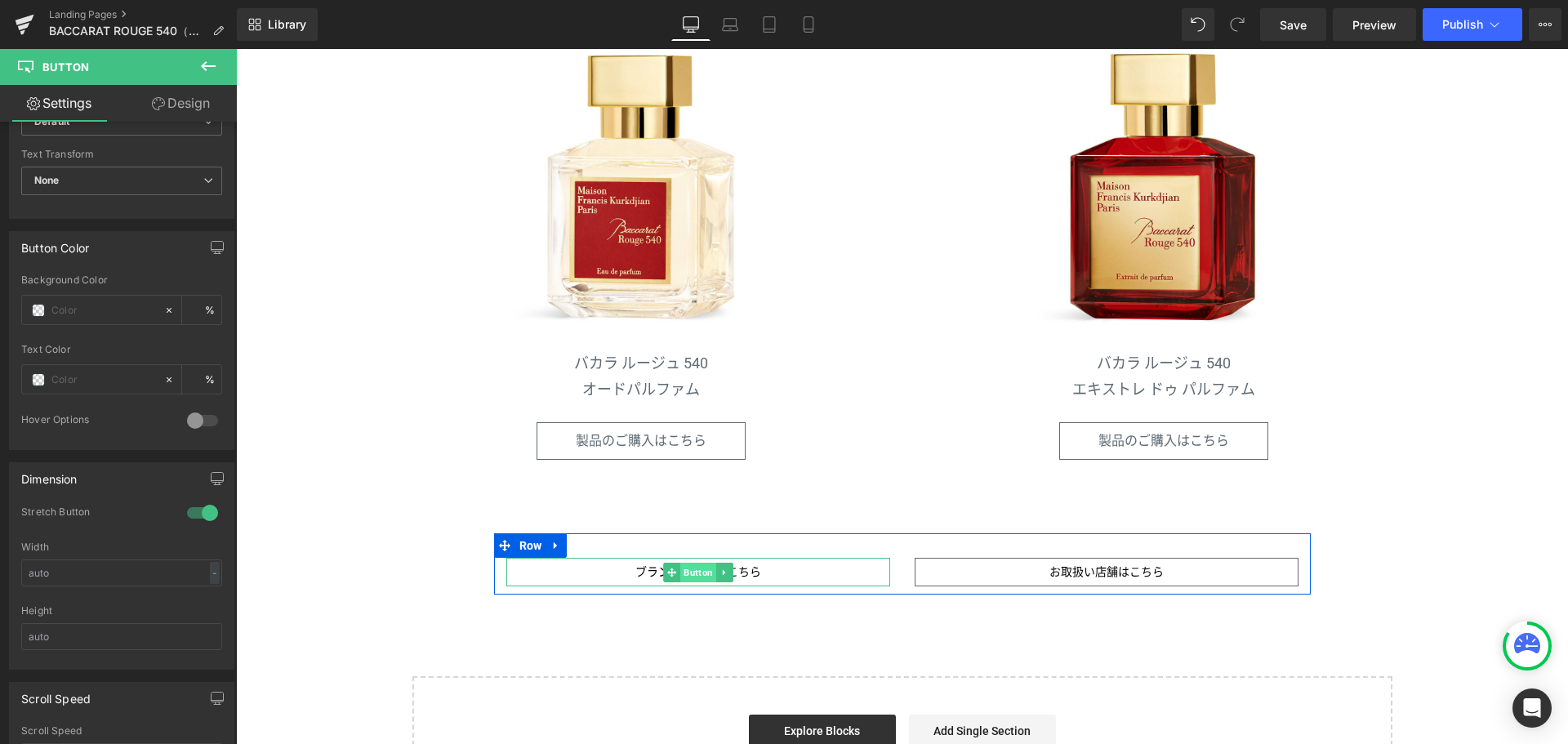
click at [687, 571] on span "Button" at bounding box center [698, 573] width 36 height 20
click at [637, 572] on span "ブランドページはこちら" at bounding box center [698, 571] width 125 height 13
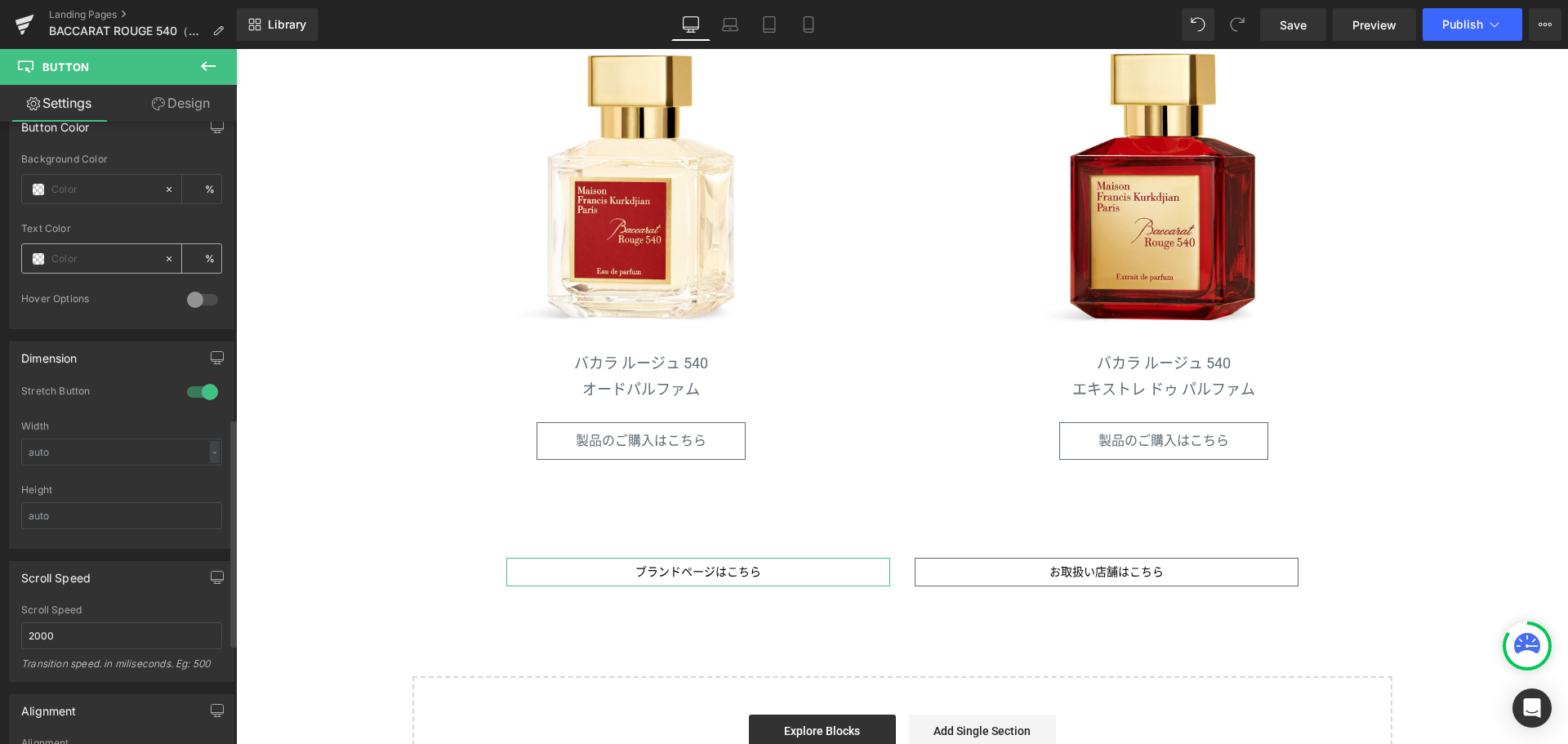
scroll to position [807, 0]
click at [71, 259] on input "text" at bounding box center [103, 263] width 104 height 18
type input "#5f6c75"
type input "100"
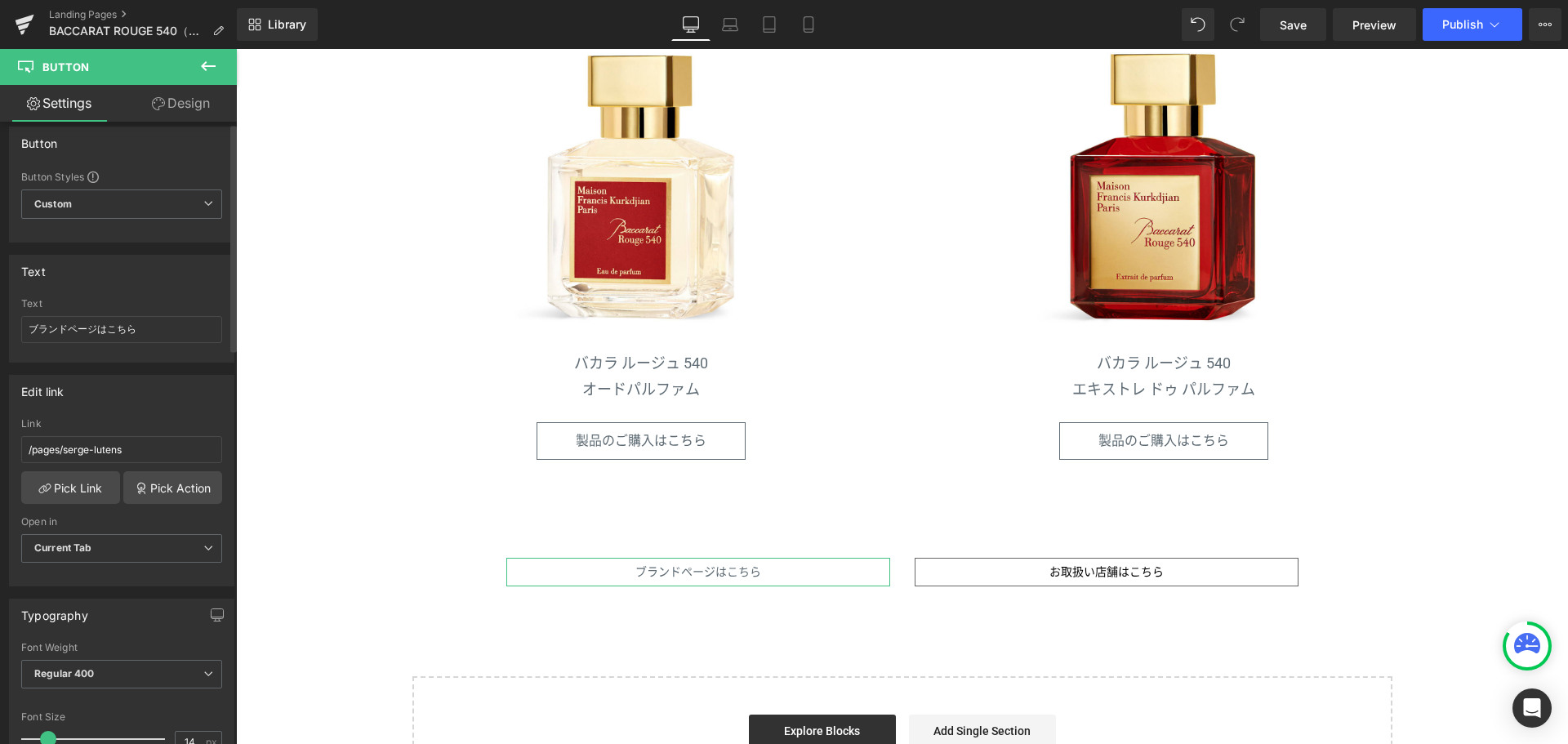
scroll to position [0, 0]
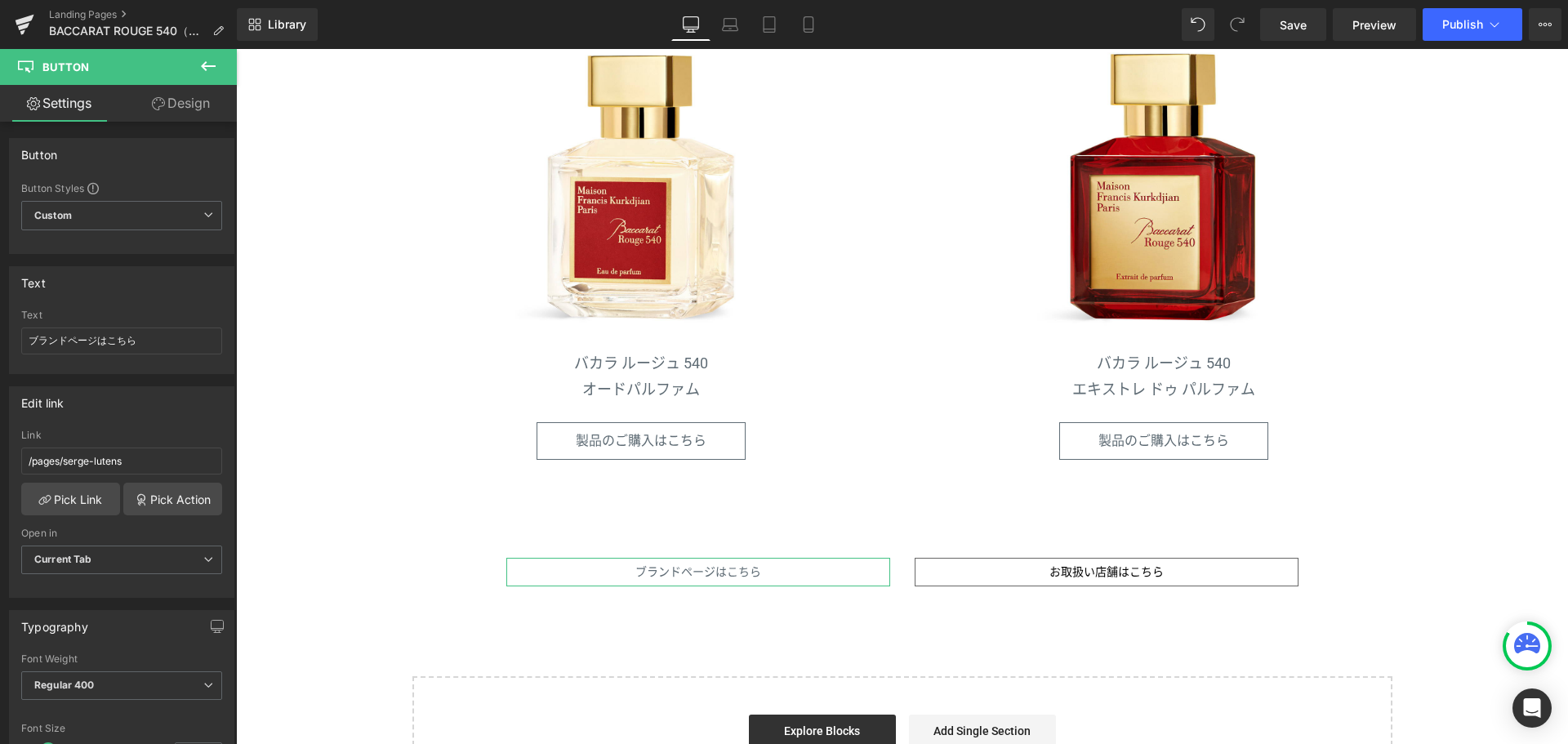
type input "#5f6c75"
click at [199, 95] on link "Design" at bounding box center [180, 102] width 118 height 37
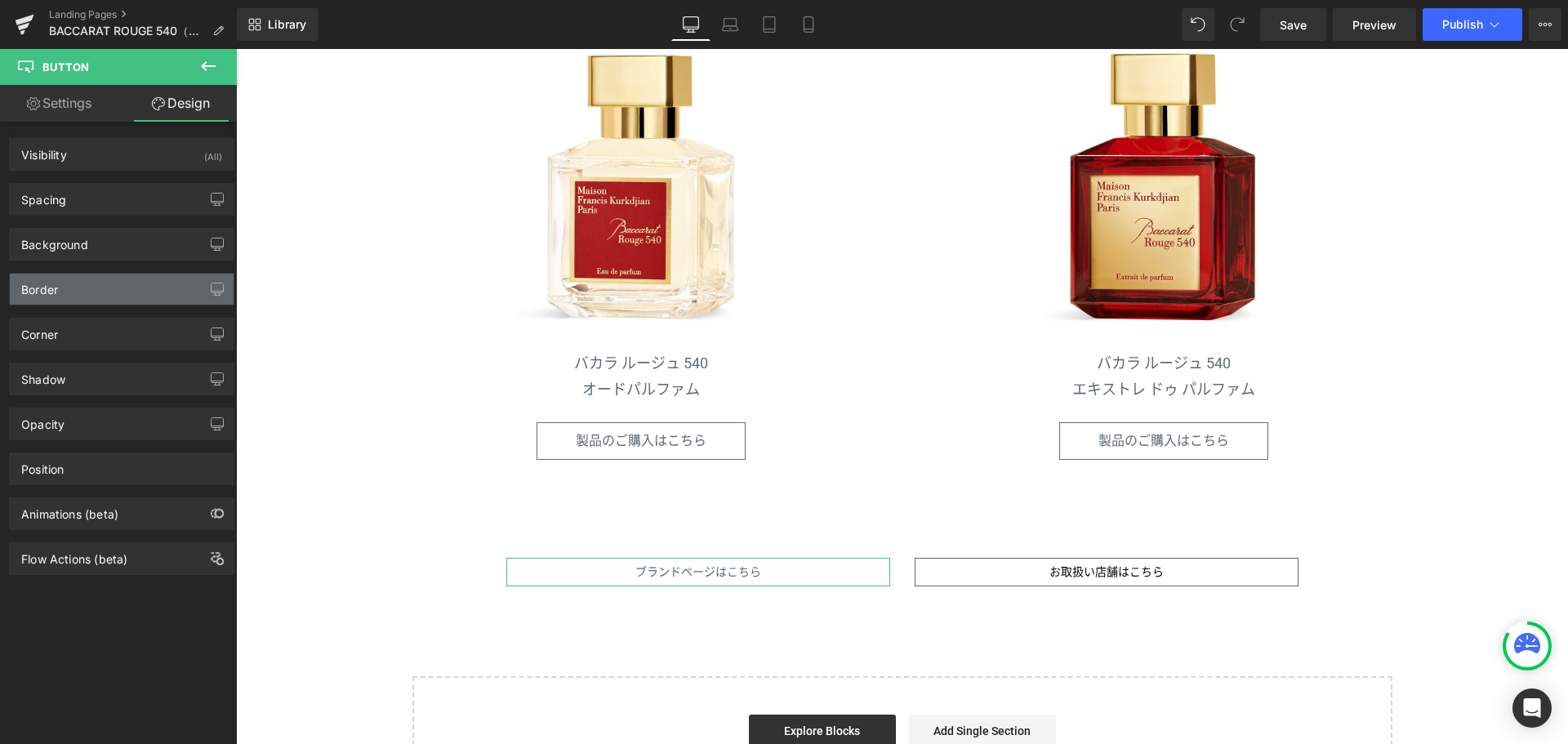
click at [157, 285] on div "Border" at bounding box center [121, 288] width 224 height 31
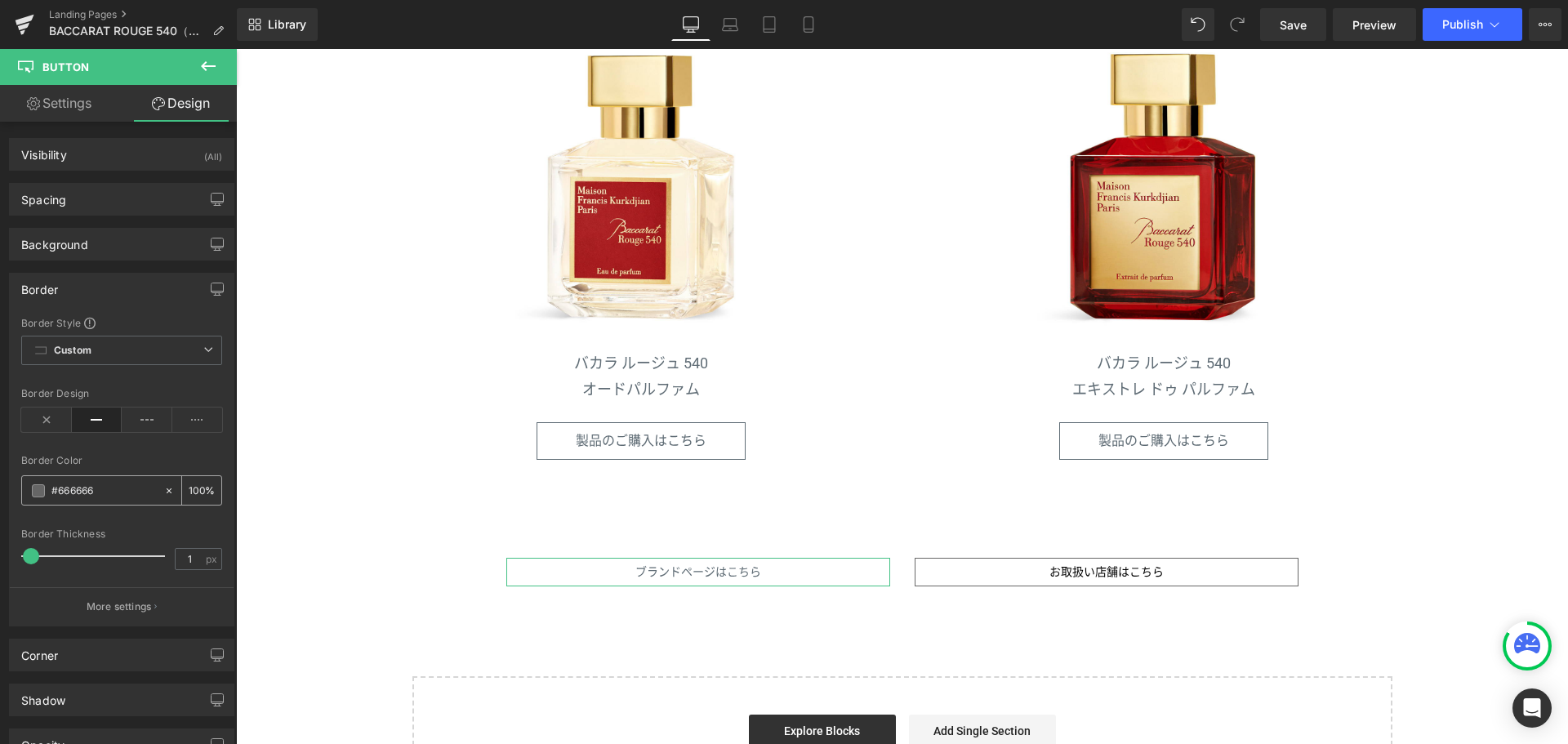
click at [108, 486] on input "#666666" at bounding box center [103, 491] width 104 height 18
paste input "5f6c75"
type input "#5f6c75"
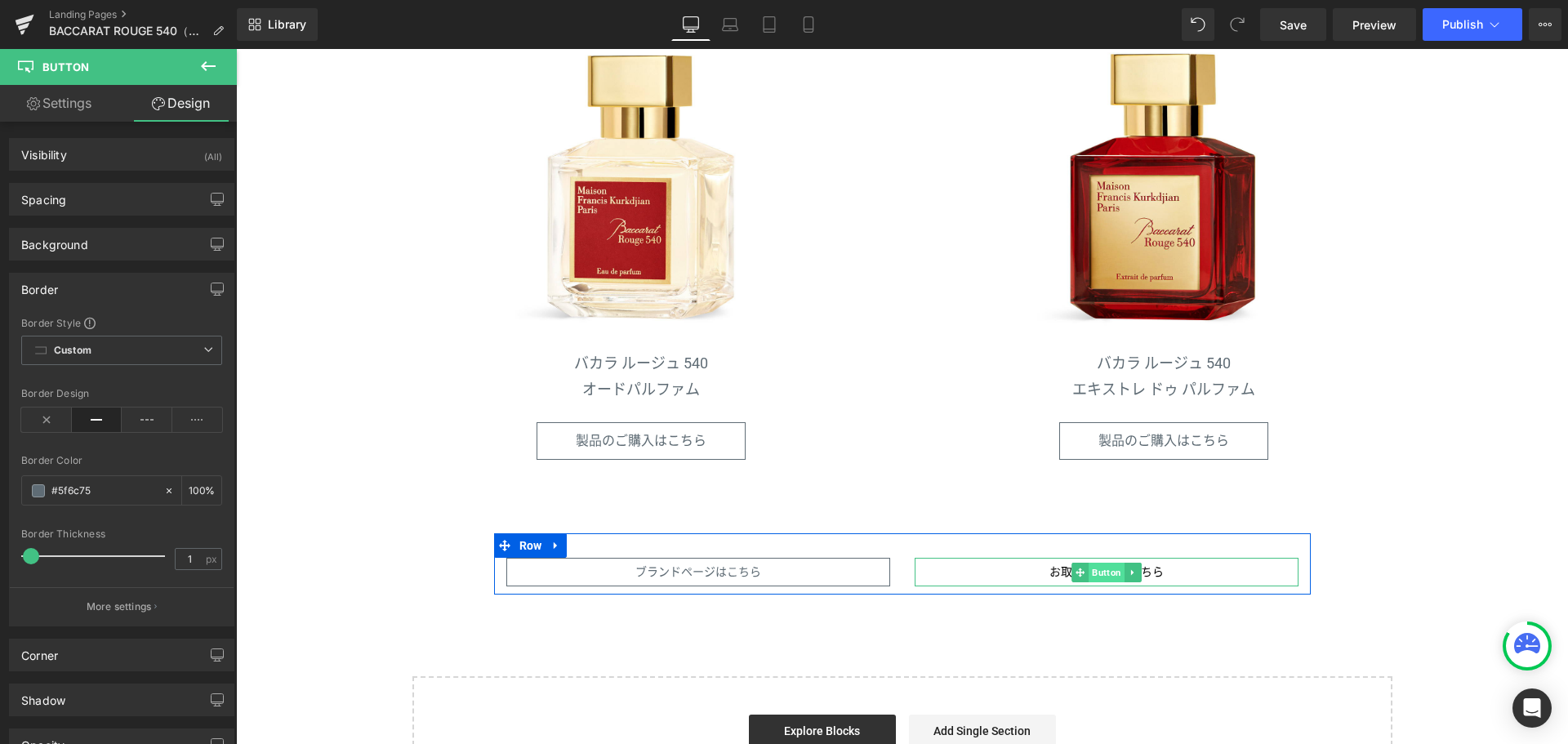
click at [1099, 570] on span "Button" at bounding box center [1107, 573] width 36 height 20
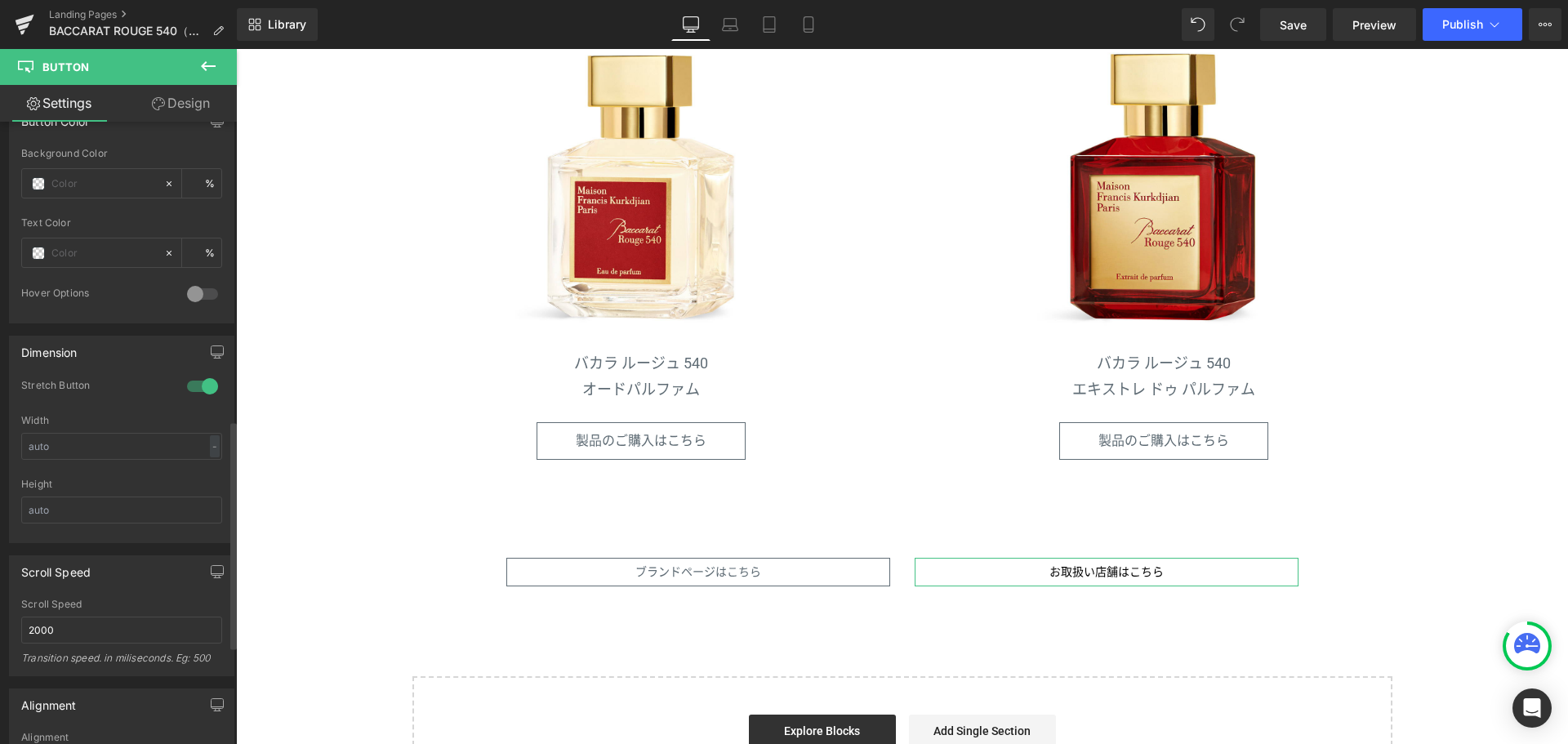
scroll to position [821, 0]
click at [107, 249] on input "text" at bounding box center [103, 249] width 104 height 18
paste input "#5f6c75"
type input "#5f6c75"
type input "100"
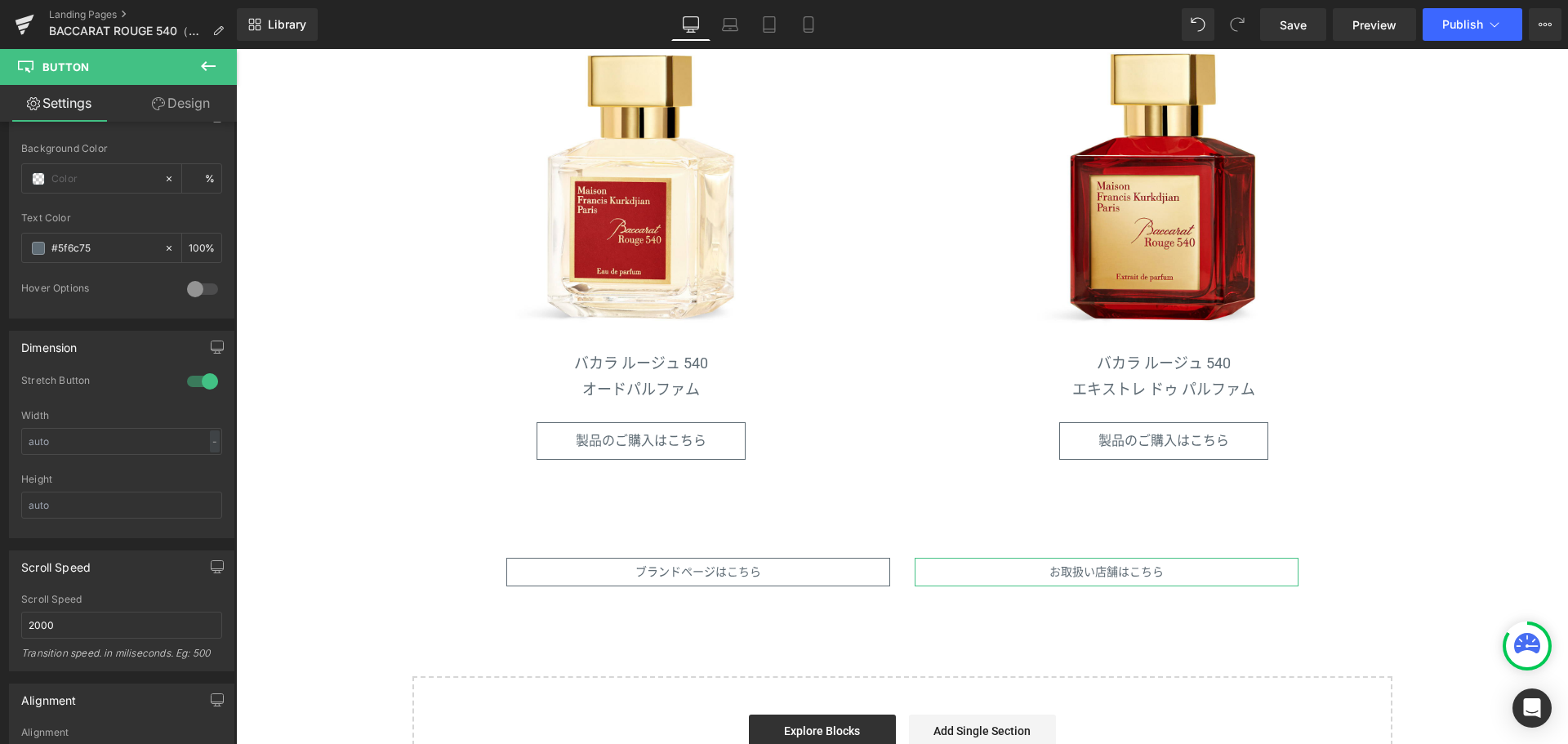
type input "#5f6c75"
click at [194, 105] on link "Design" at bounding box center [180, 102] width 118 height 37
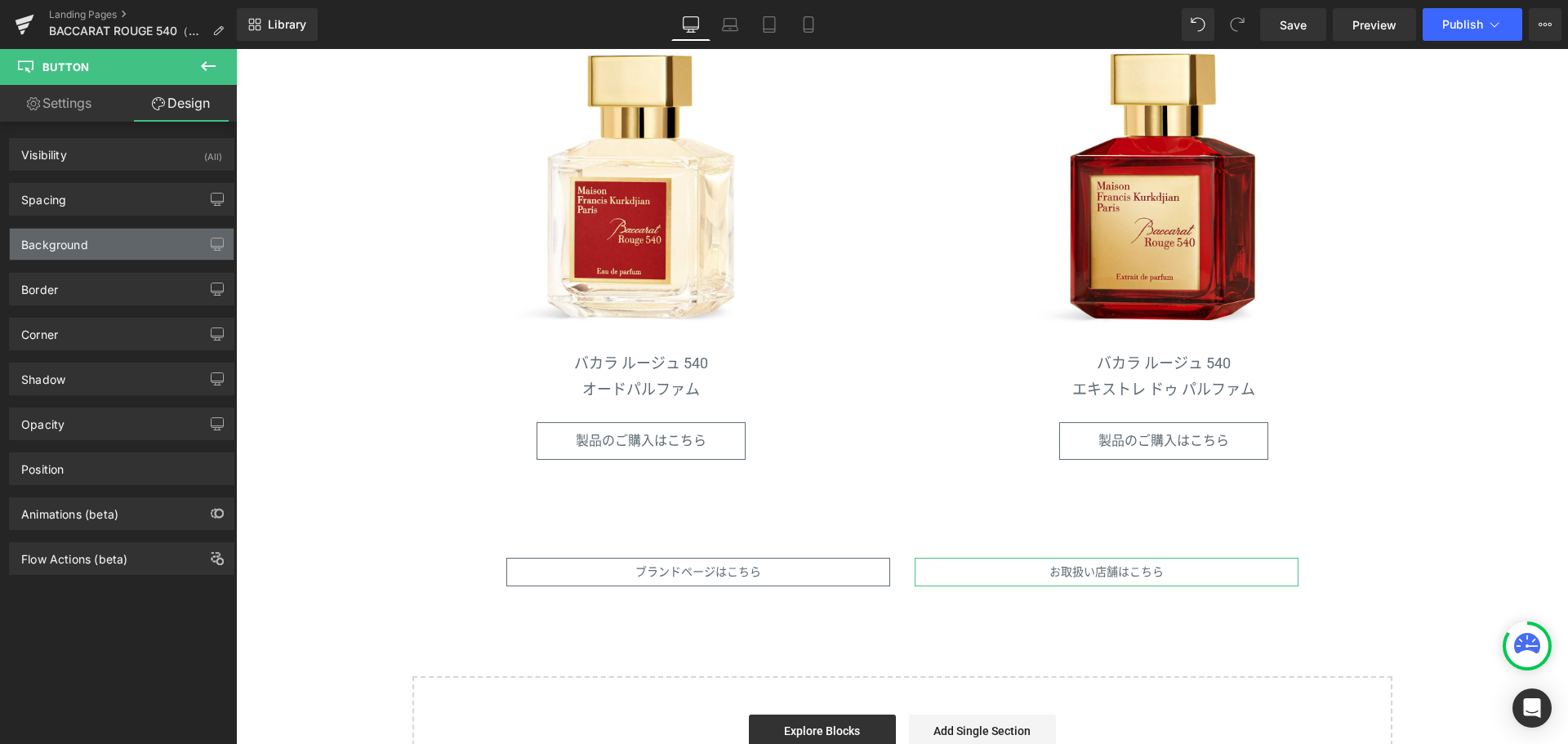
type input "#666666"
type input "100"
type input "1"
click at [148, 289] on div "Border" at bounding box center [121, 288] width 224 height 31
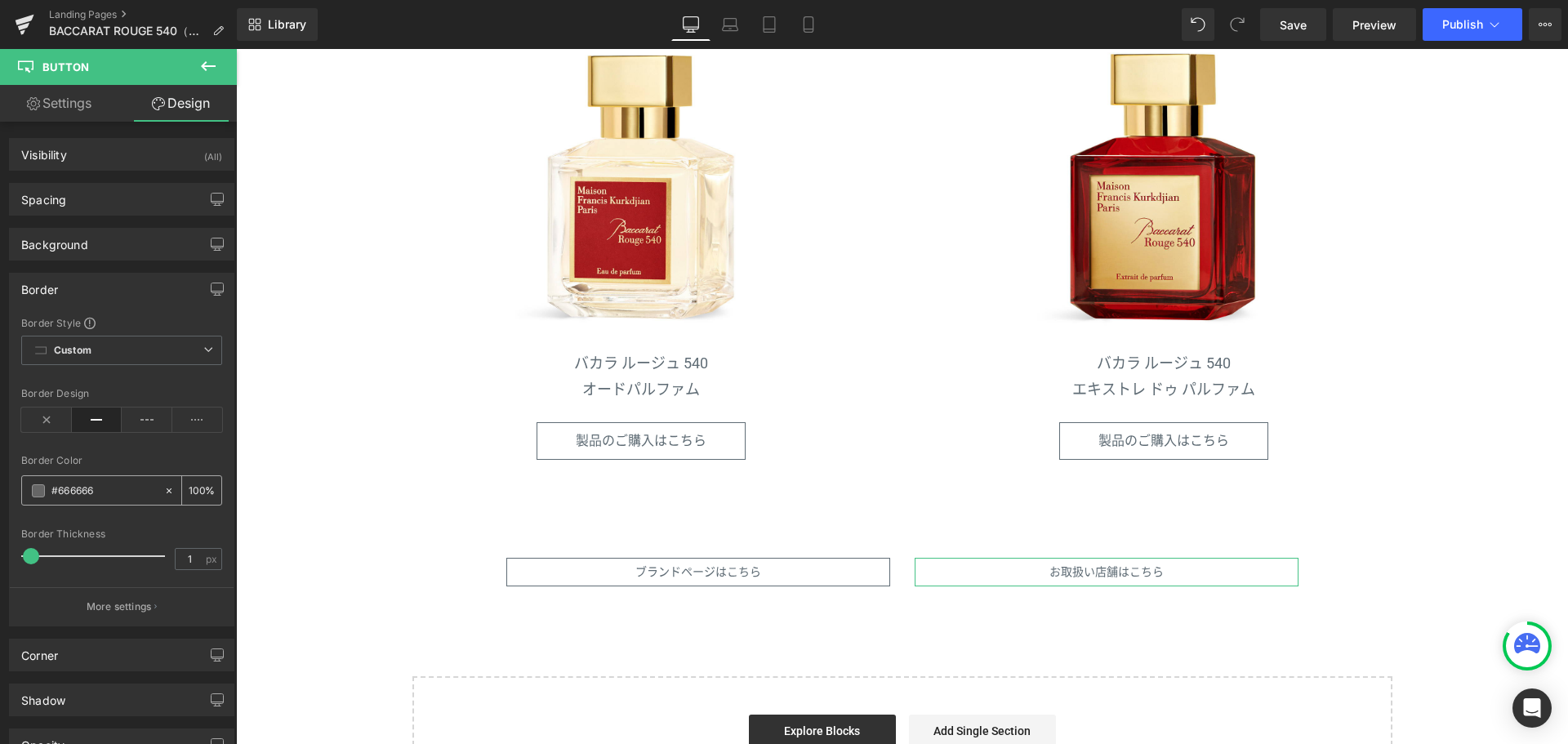
click at [106, 496] on input "#666666" at bounding box center [103, 491] width 104 height 18
type input "v"
type input "0"
paste input "#5f6c75"
type input "#5f6c75"
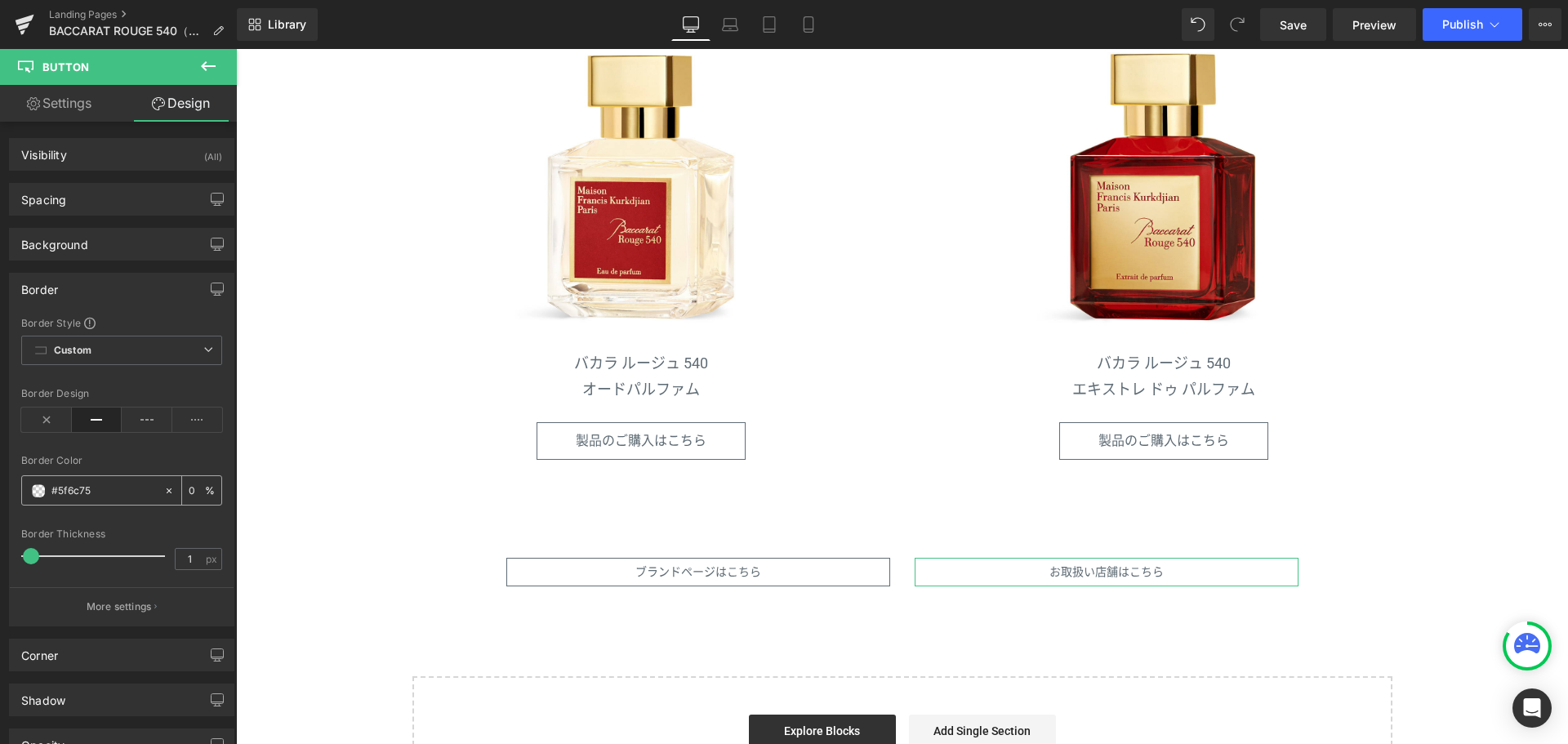
type input "100"
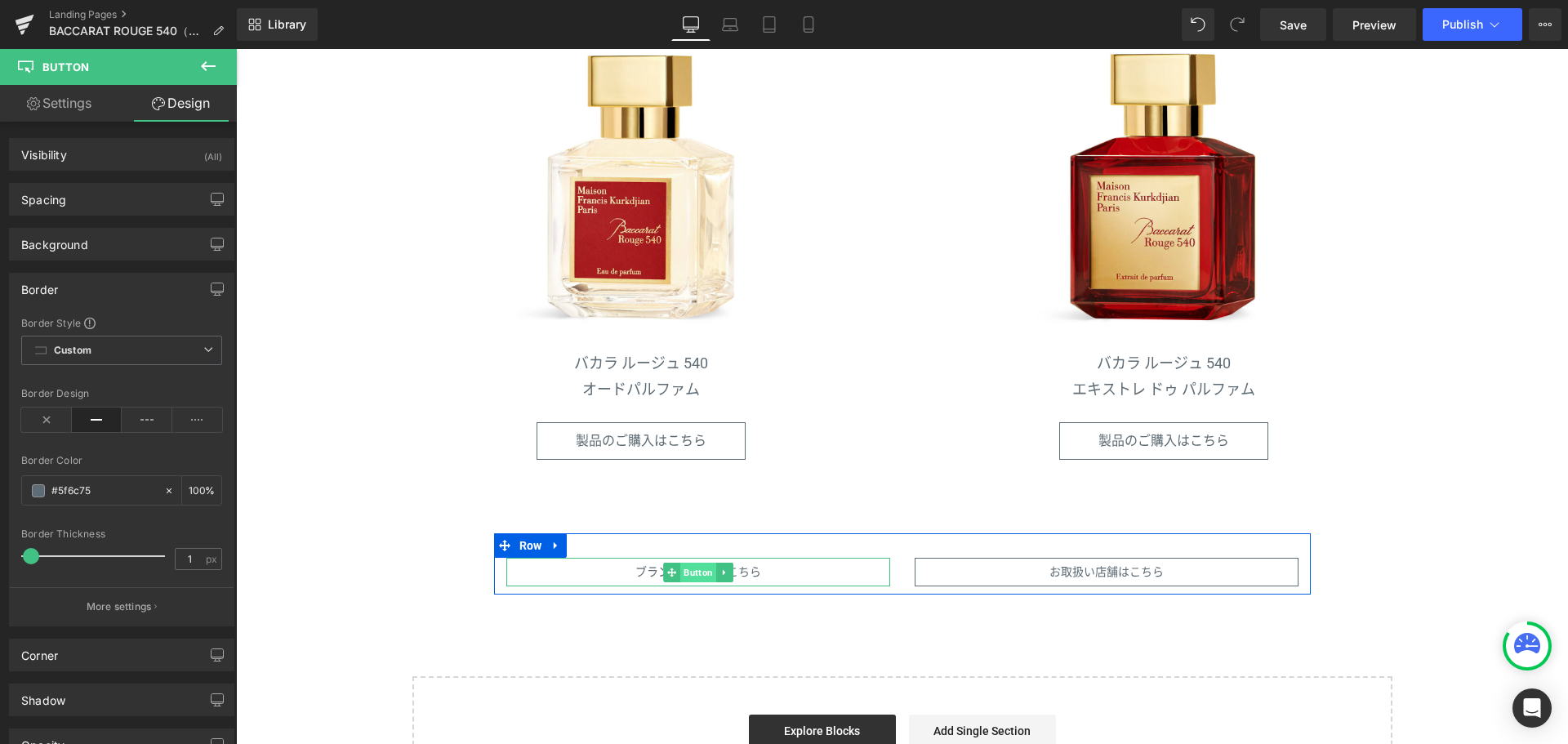
click at [681, 575] on span "Button" at bounding box center [698, 573] width 36 height 20
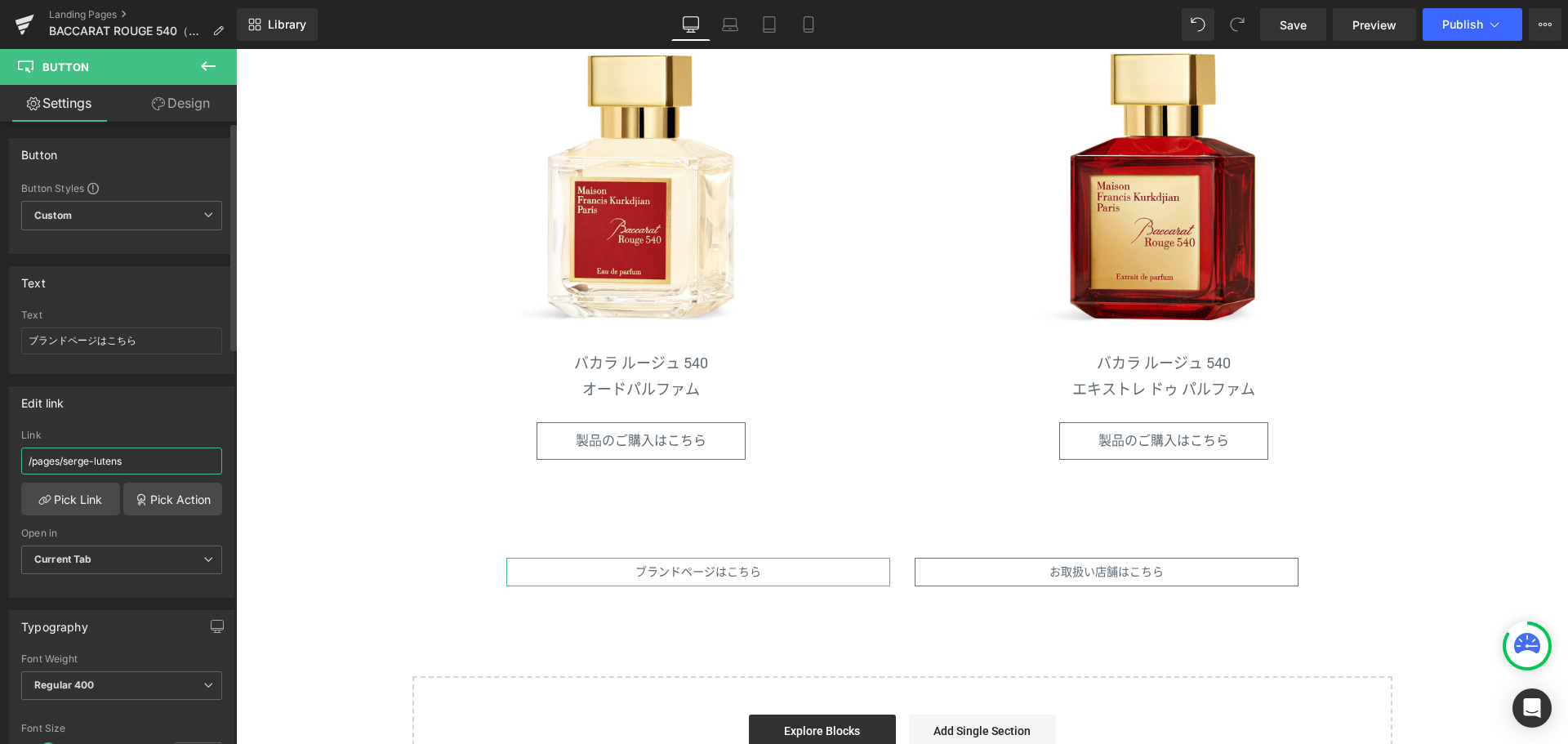
drag, startPoint x: 146, startPoint y: 473, endPoint x: 64, endPoint y: 480, distance: 82.3
click at [64, 480] on div "Link /pages/[PERSON_NAME]" at bounding box center [121, 456] width 201 height 53
paste input "maison-[PERSON_NAME]"
type input "/pages/maison-[PERSON_NAME]"
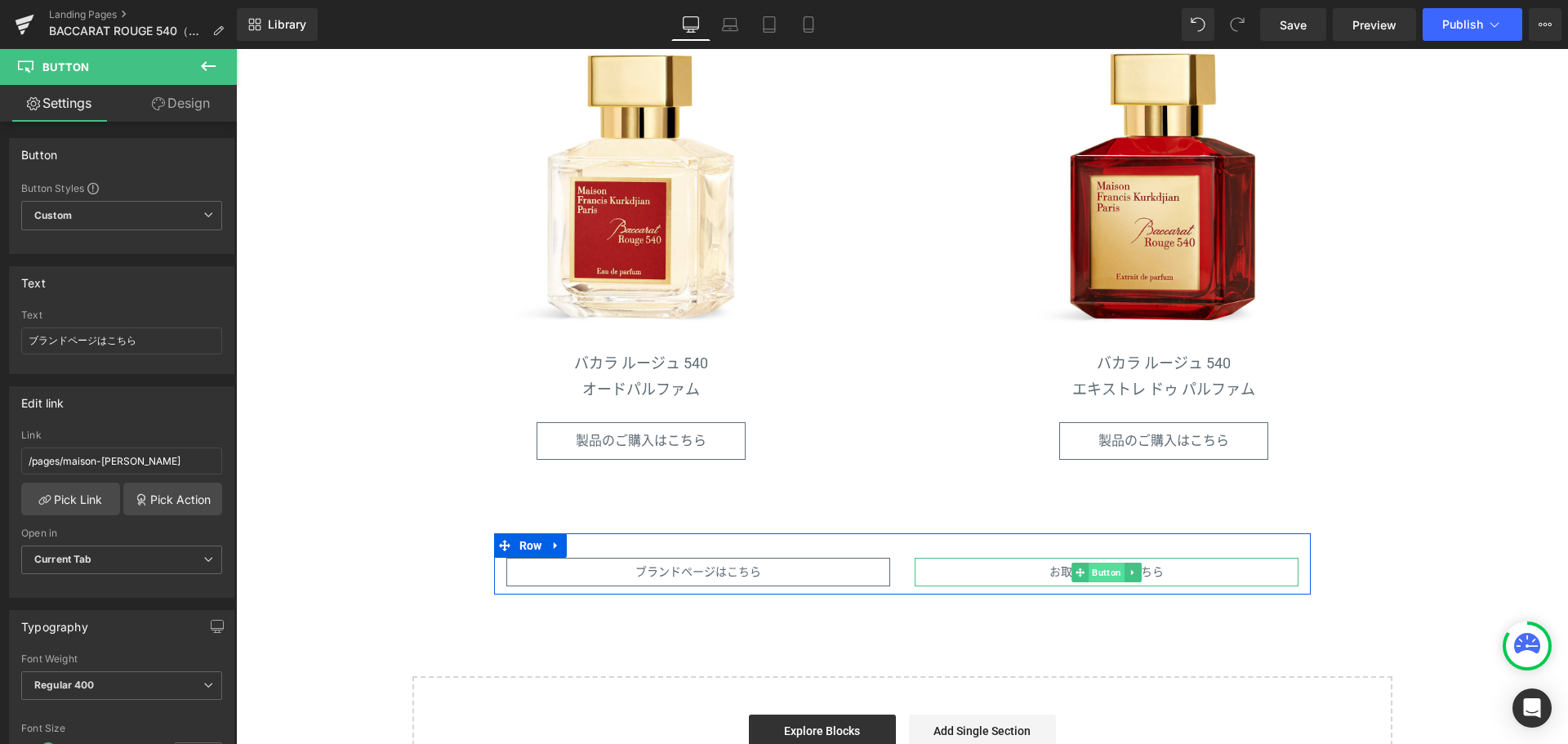
click at [1099, 576] on span "Button" at bounding box center [1107, 573] width 36 height 20
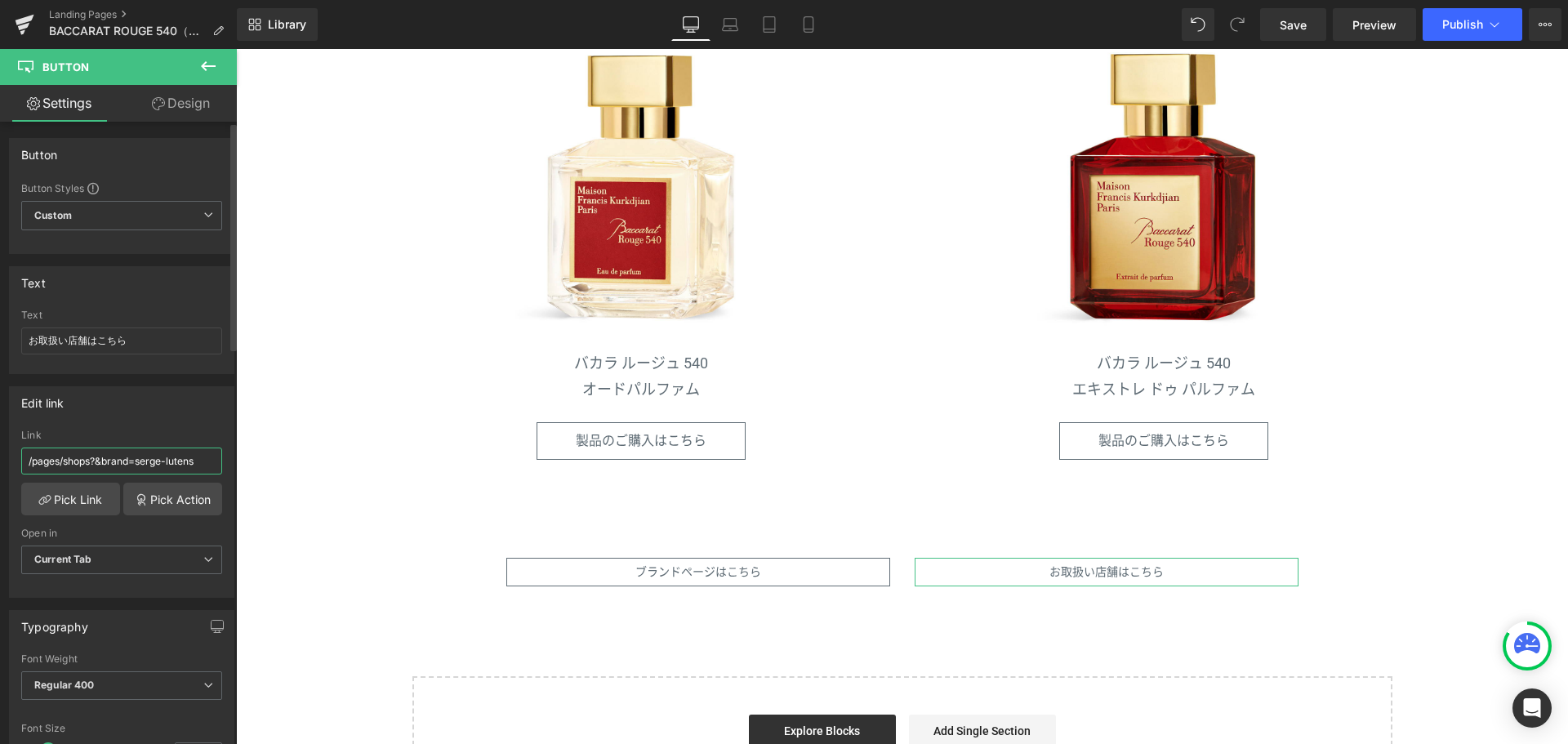
drag, startPoint x: 204, startPoint y: 462, endPoint x: 138, endPoint y: 473, distance: 66.9
click at [138, 473] on input "/pages/shops?&brand=serge-lutens" at bounding box center [121, 461] width 201 height 27
paste input "maison-[PERSON_NAME]"
type input "/pages/shops?&brand=maison-[PERSON_NAME]"
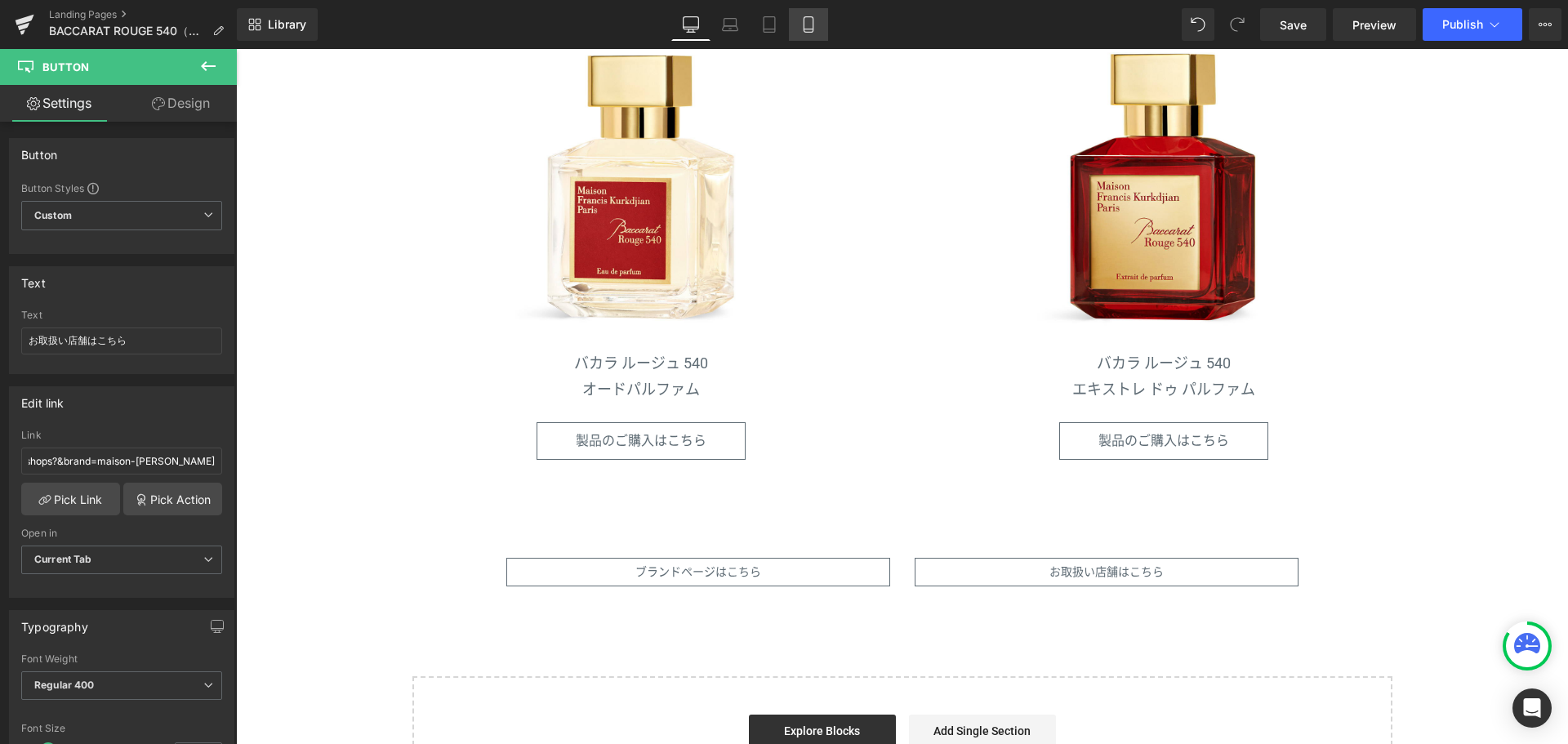
scroll to position [0, 0]
click at [807, 20] on icon at bounding box center [808, 24] width 16 height 16
type input "100"
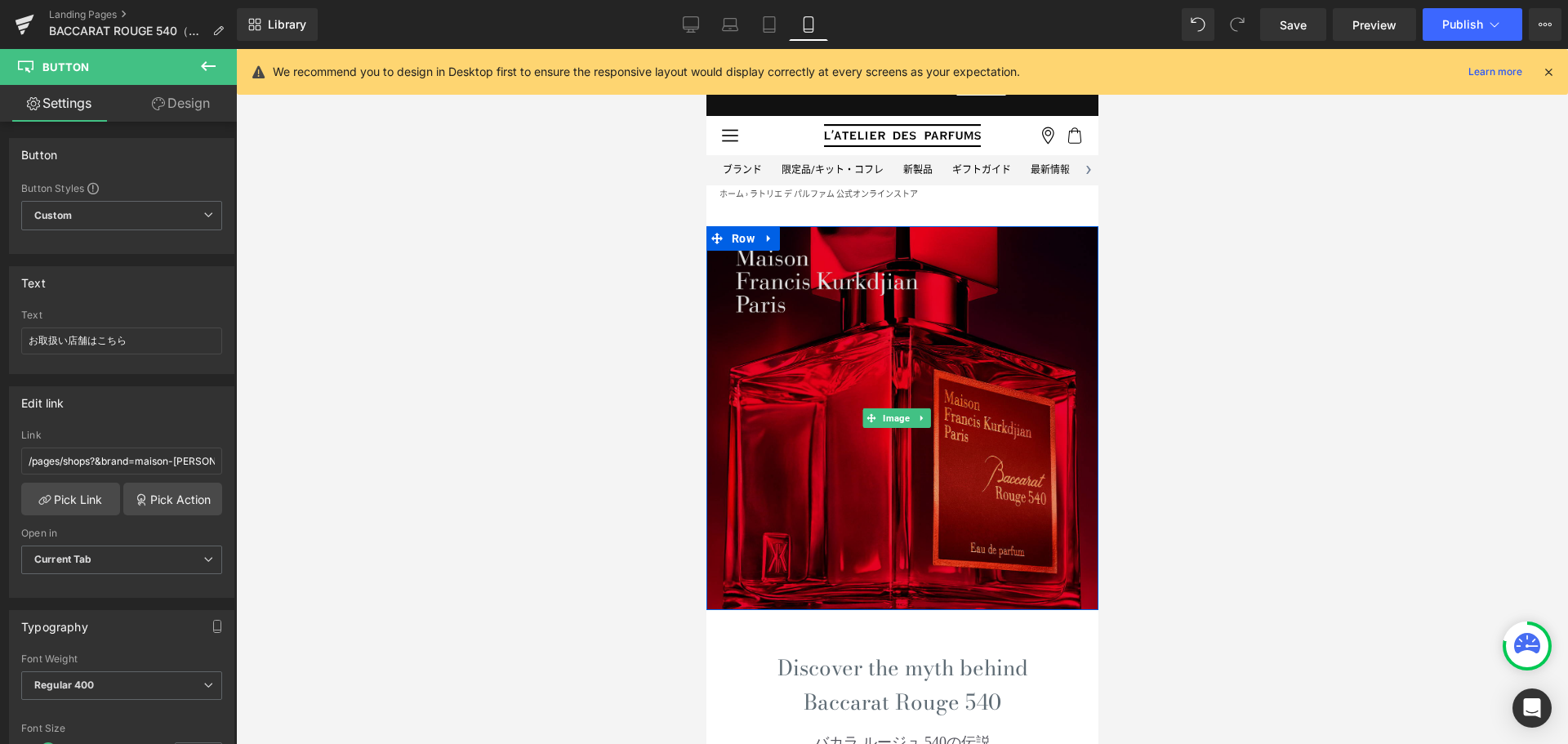
click at [882, 336] on img at bounding box center [902, 419] width 392 height 385
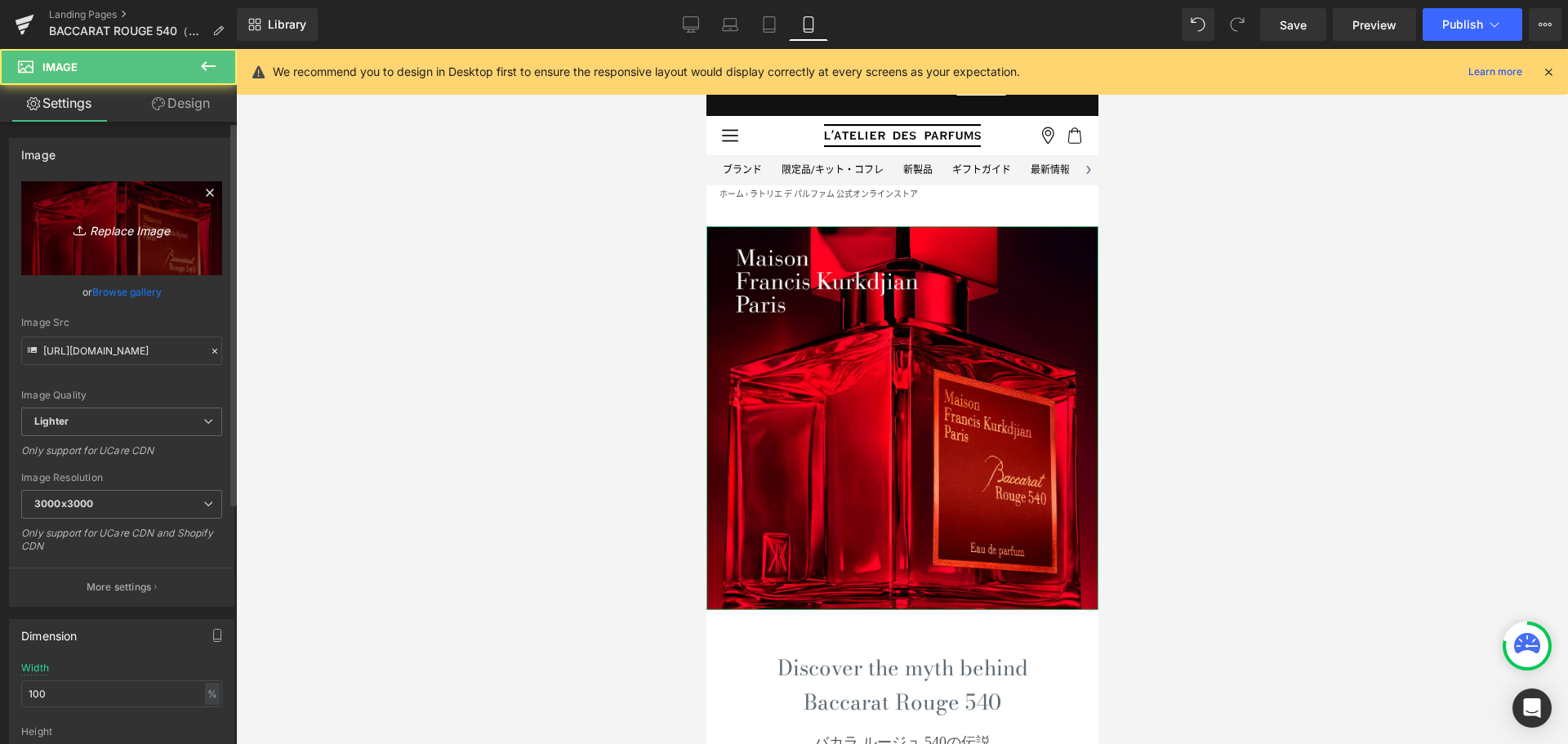
click at [116, 231] on icon "Replace Image" at bounding box center [121, 228] width 130 height 21
type input "C:\fakepath\MFK-BR540-KV25-690x690.jpg"
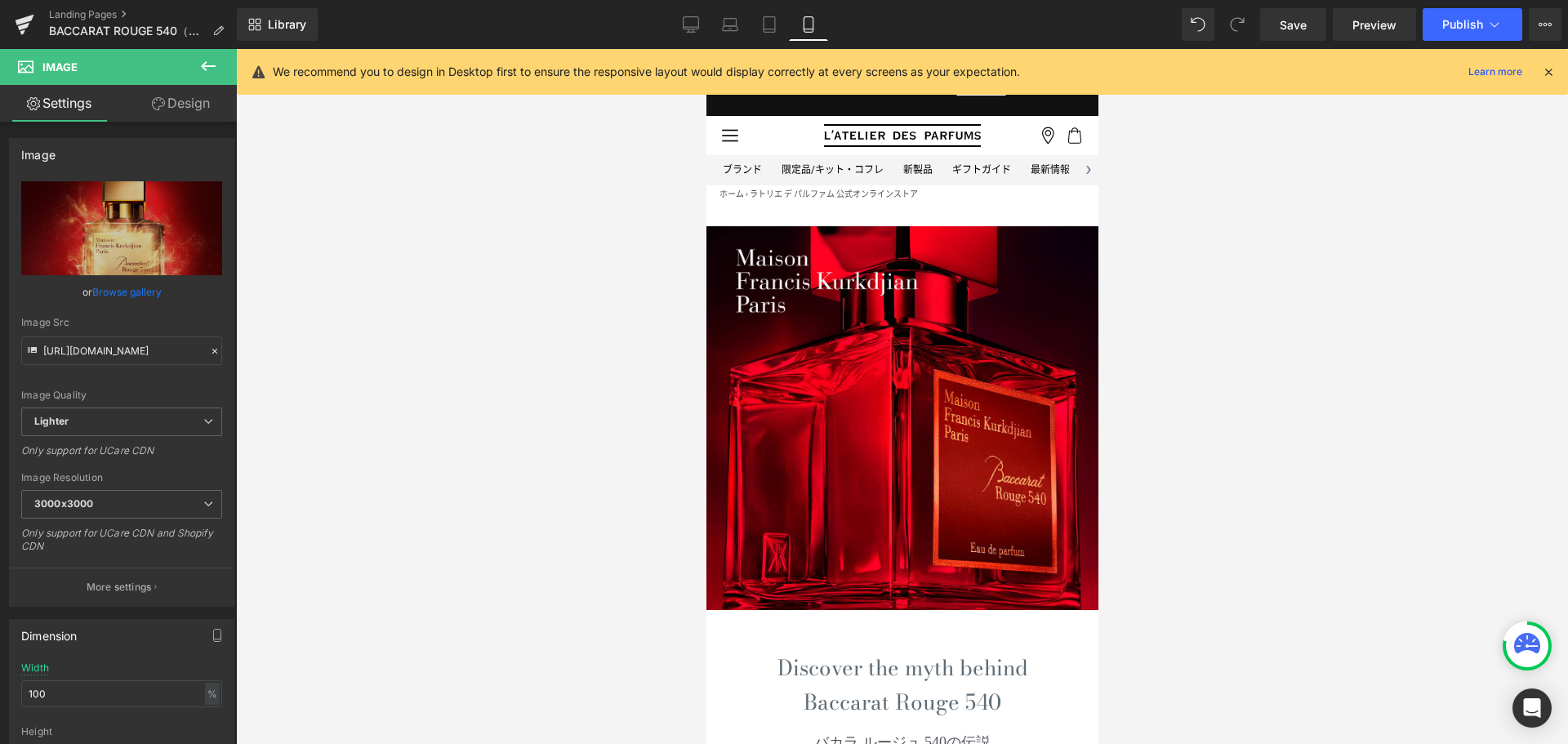
type input "[URL][DOMAIN_NAME]"
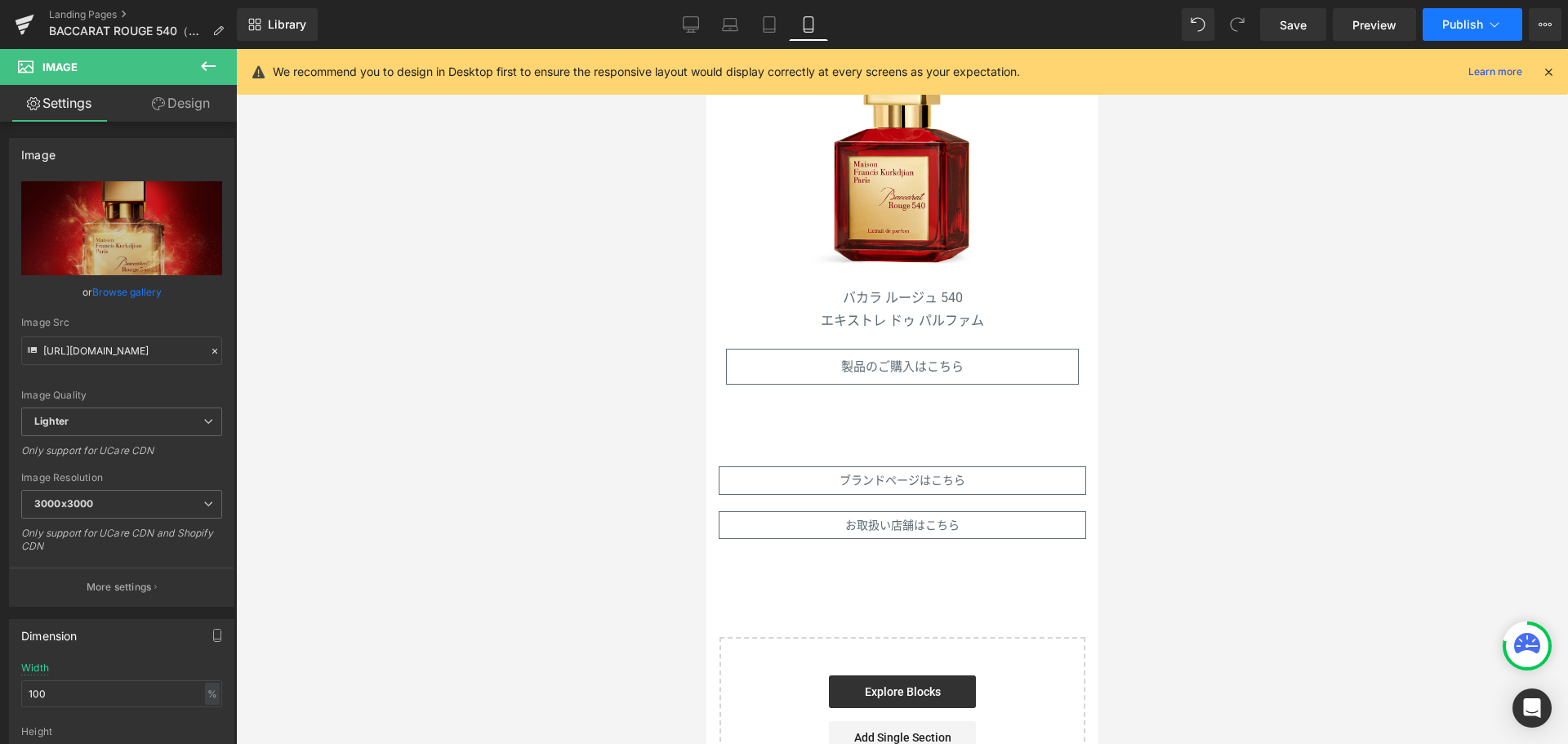
click at [1463, 33] on button "Publish" at bounding box center [1473, 24] width 99 height 33
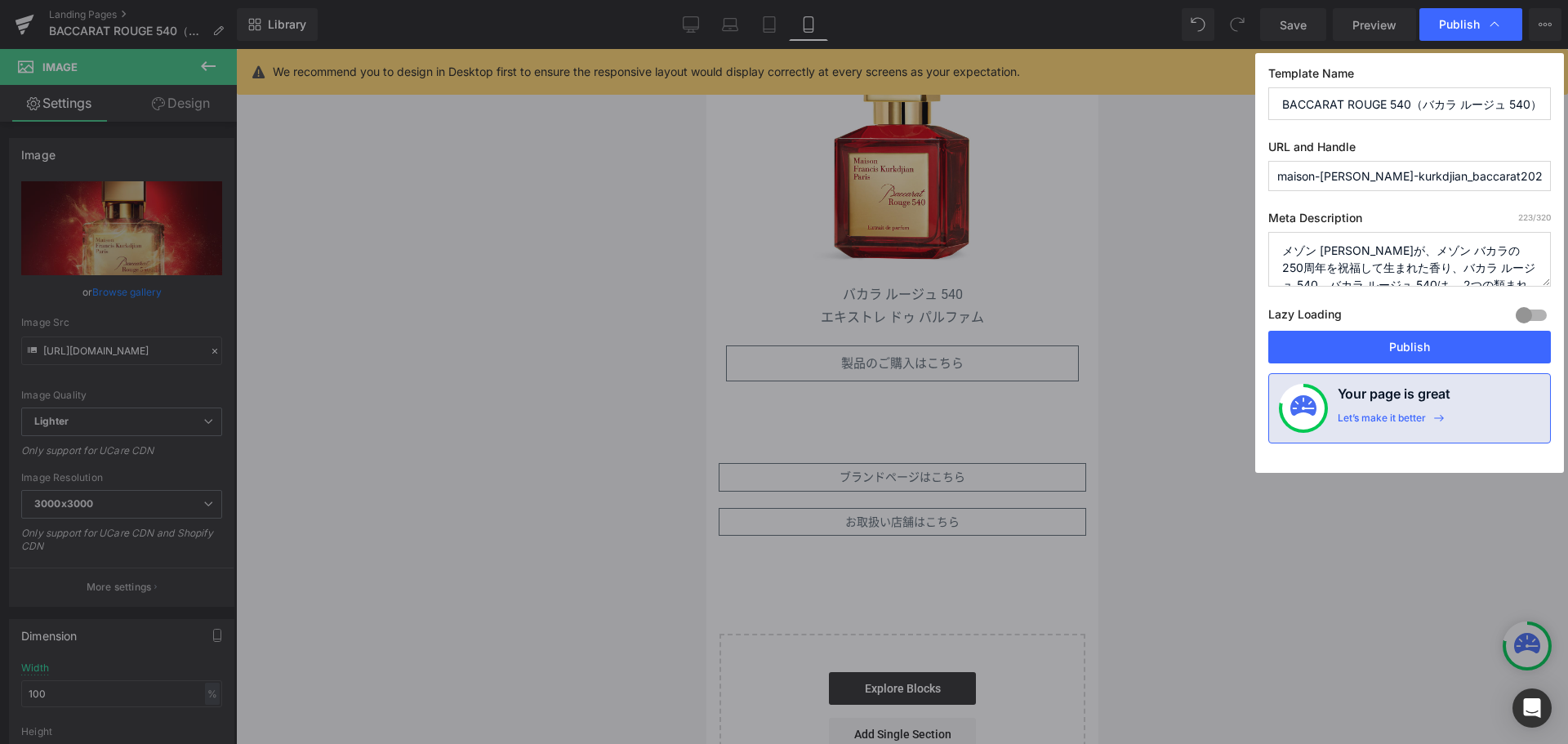
scroll to position [2212, 0]
click at [1415, 348] on button "Publish" at bounding box center [1410, 347] width 282 height 33
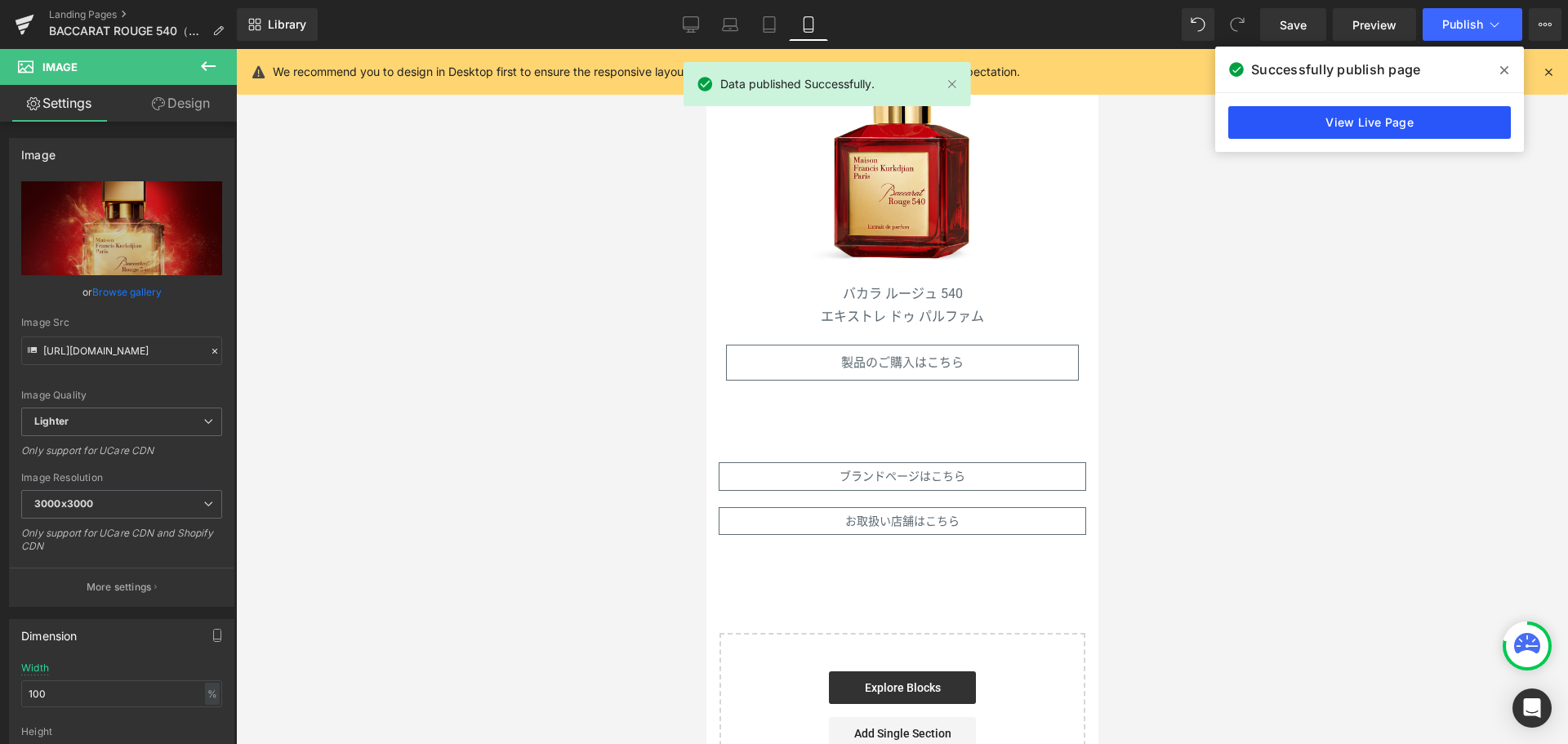
click at [1355, 127] on link "View Live Page" at bounding box center [1369, 122] width 282 height 33
